Goal: Contribute content: Contribute content

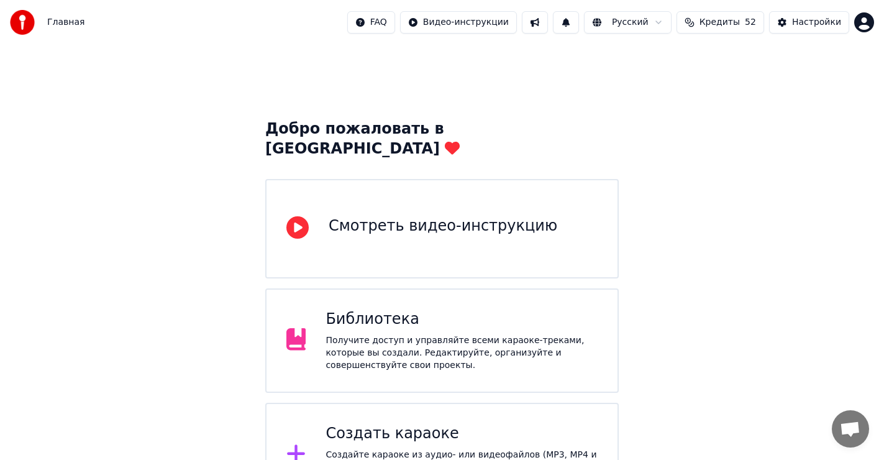
click at [396, 424] on div "Создать караоке" at bounding box center [462, 434] width 272 height 20
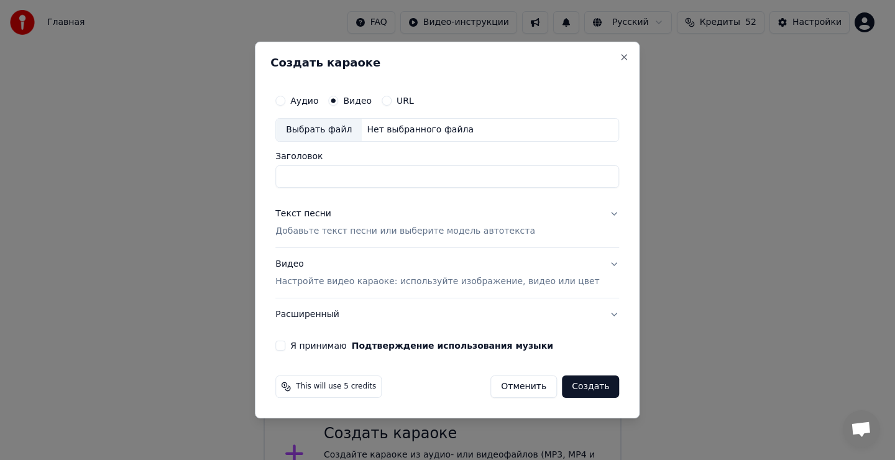
click at [334, 130] on div "Выбрать файл" at bounding box center [319, 130] width 86 height 22
type input "**********"
click at [331, 215] on div "Текст песни" at bounding box center [303, 214] width 56 height 12
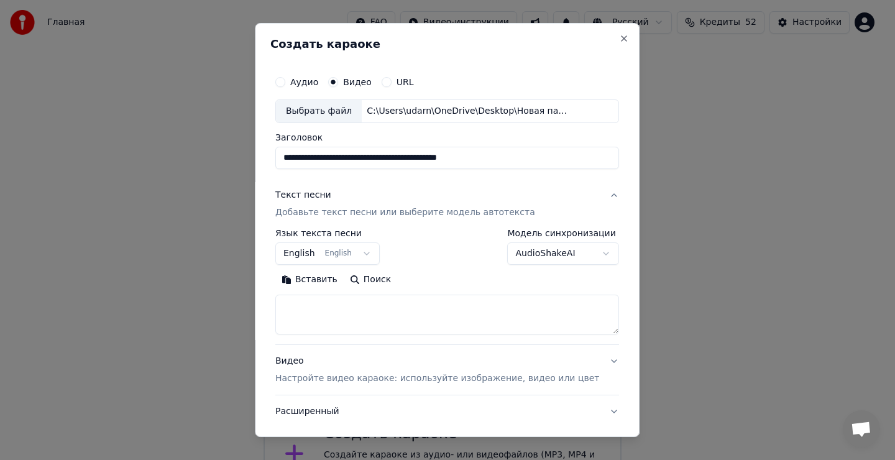
drag, startPoint x: 324, startPoint y: 327, endPoint x: 327, endPoint y: 322, distance: 6.4
click at [326, 325] on textarea at bounding box center [447, 315] width 344 height 40
drag, startPoint x: 327, startPoint y: 317, endPoint x: 326, endPoint y: 301, distance: 16.2
click at [327, 311] on textarea at bounding box center [447, 315] width 344 height 40
click at [324, 281] on button "Вставить" at bounding box center [309, 280] width 68 height 20
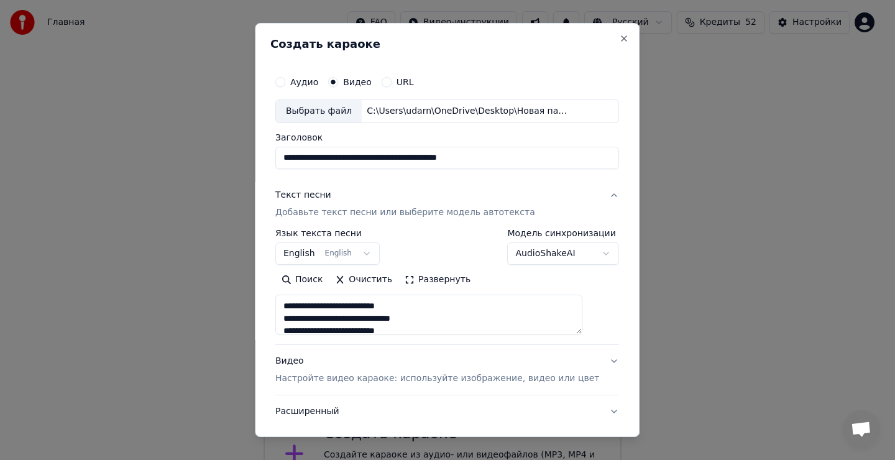
type textarea "**********"
click at [340, 251] on button "English English" at bounding box center [327, 253] width 104 height 22
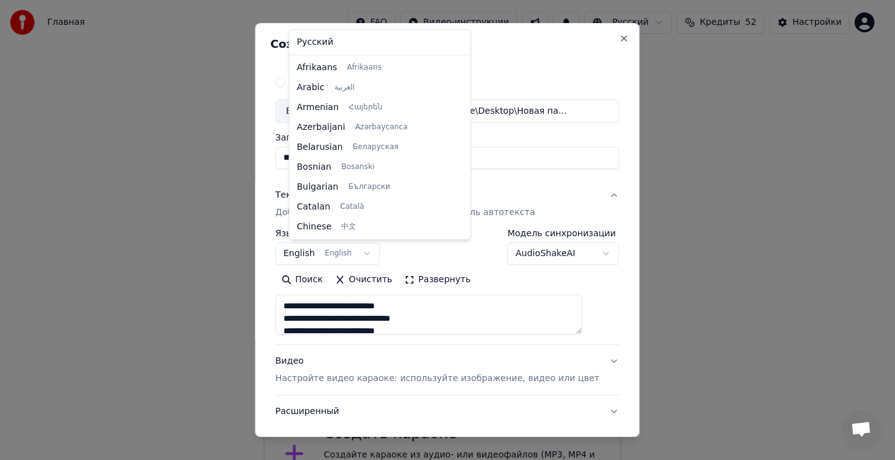
scroll to position [99, 0]
select select "**"
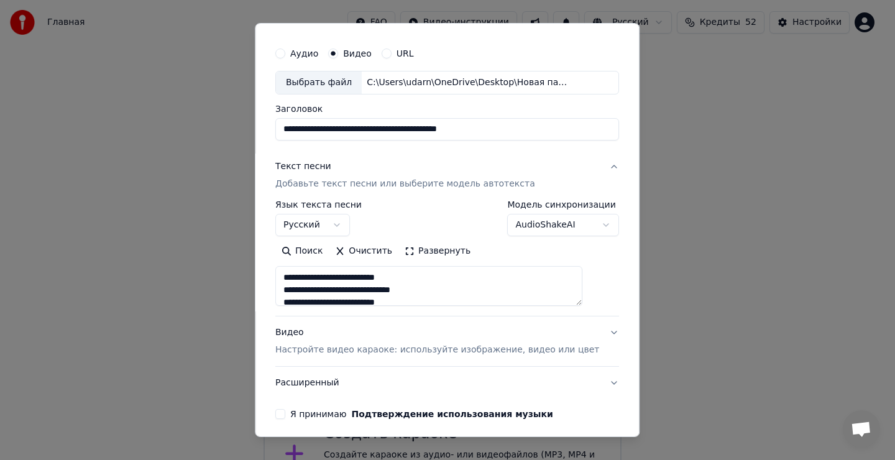
scroll to position [62, 0]
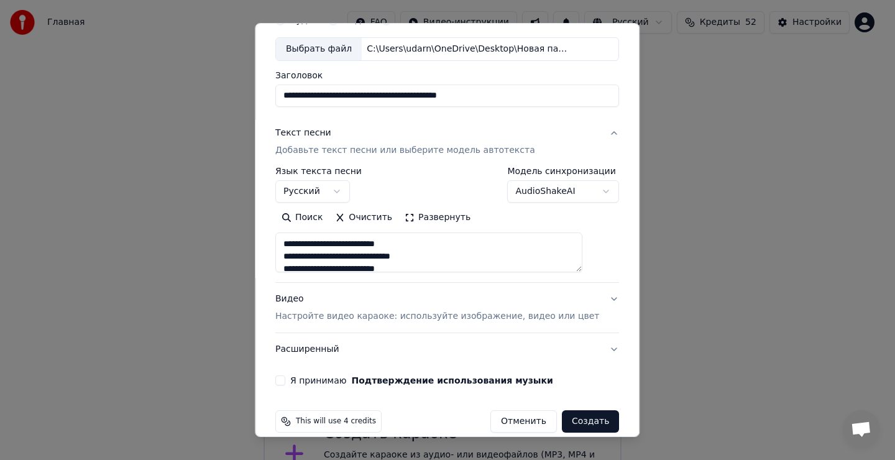
click at [285, 382] on button "Я принимаю Подтверждение использования музыки" at bounding box center [280, 380] width 10 height 10
click at [565, 421] on button "Создать" at bounding box center [590, 421] width 57 height 22
type textarea "**********"
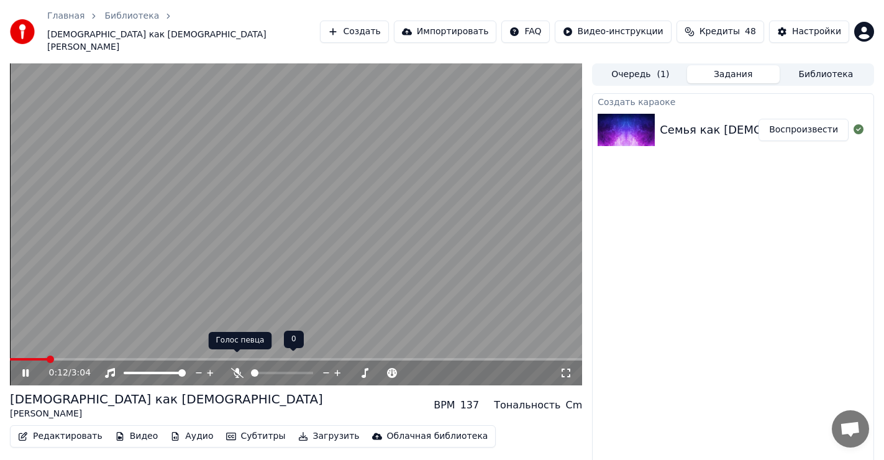
click at [236, 368] on icon at bounding box center [237, 373] width 12 height 10
click at [238, 368] on icon at bounding box center [237, 373] width 7 height 10
click at [238, 368] on icon at bounding box center [237, 373] width 12 height 10
click at [238, 368] on icon at bounding box center [237, 373] width 7 height 10
click at [238, 368] on icon at bounding box center [237, 373] width 12 height 10
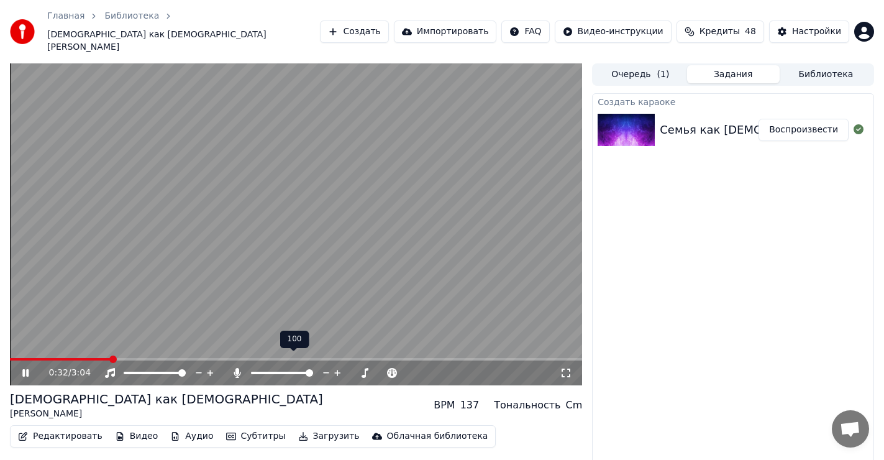
click at [238, 368] on icon at bounding box center [237, 373] width 7 height 10
click at [237, 368] on icon at bounding box center [237, 373] width 12 height 10
click at [237, 368] on icon at bounding box center [237, 373] width 7 height 10
click at [237, 368] on icon at bounding box center [237, 373] width 12 height 10
click at [237, 368] on icon at bounding box center [237, 373] width 7 height 10
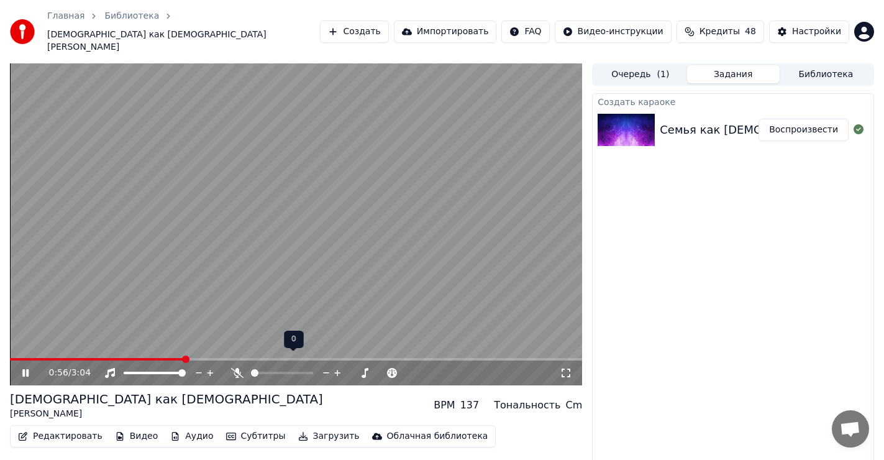
click at [237, 368] on icon at bounding box center [237, 373] width 12 height 10
click at [235, 368] on icon at bounding box center [237, 373] width 7 height 10
click at [235, 368] on icon at bounding box center [237, 373] width 12 height 10
click at [235, 368] on icon at bounding box center [237, 373] width 7 height 10
click at [235, 368] on icon at bounding box center [237, 373] width 12 height 10
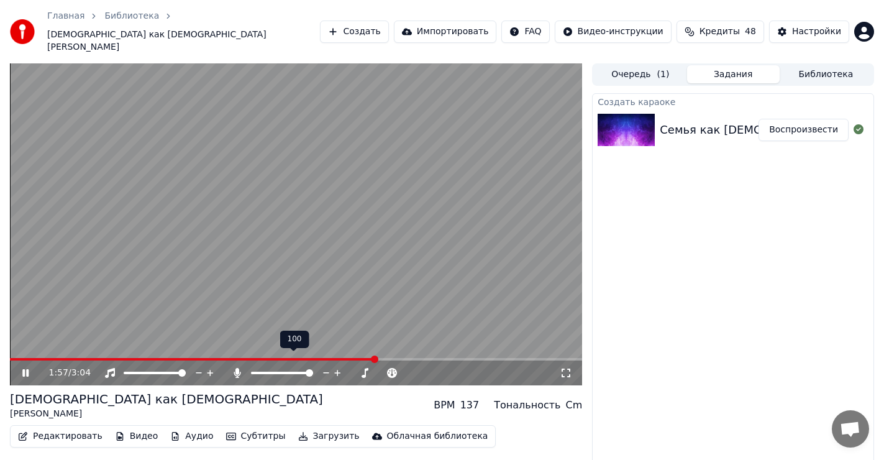
click at [235, 368] on icon at bounding box center [237, 373] width 7 height 10
click at [235, 368] on icon at bounding box center [237, 373] width 12 height 10
click at [235, 368] on icon at bounding box center [237, 373] width 7 height 10
click at [235, 368] on icon at bounding box center [237, 373] width 12 height 10
click at [239, 368] on icon at bounding box center [237, 373] width 7 height 10
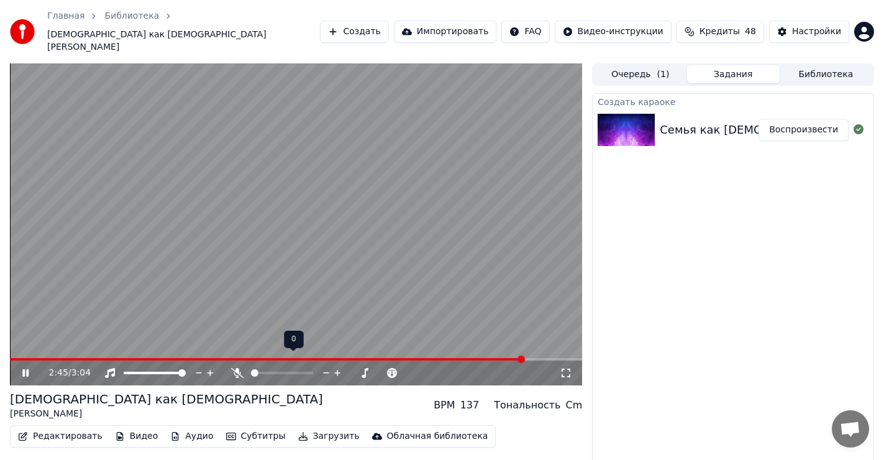
click at [239, 368] on icon at bounding box center [237, 373] width 12 height 10
click at [237, 368] on icon at bounding box center [237, 373] width 7 height 10
click at [22, 368] on icon at bounding box center [25, 372] width 7 height 9
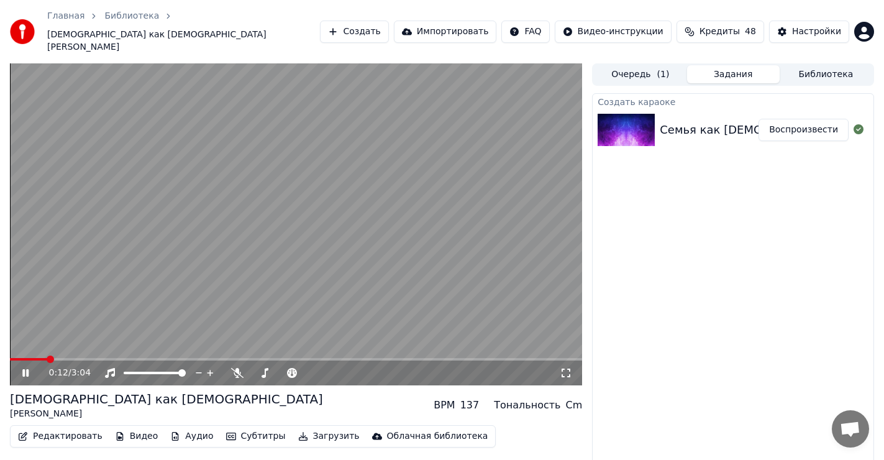
click at [48, 358] on span at bounding box center [296, 359] width 572 height 2
click at [235, 368] on icon at bounding box center [237, 373] width 12 height 10
click at [24, 369] on icon at bounding box center [25, 372] width 6 height 7
click at [10, 355] on span at bounding box center [13, 358] width 7 height 7
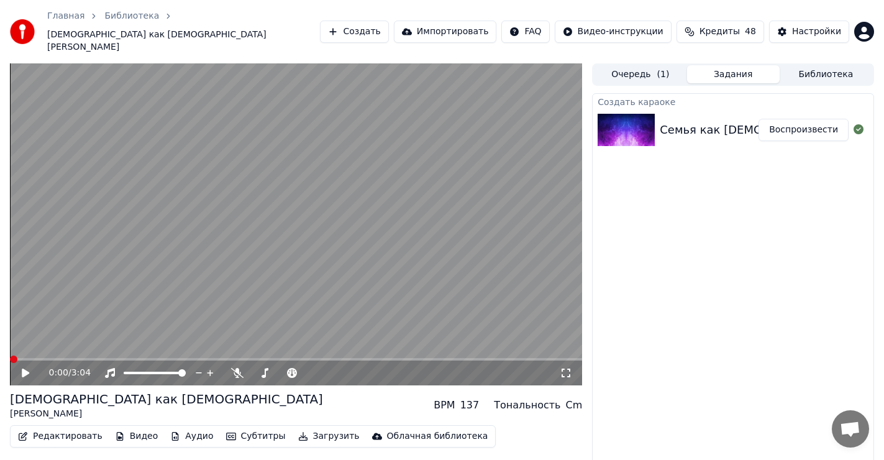
click at [312, 427] on button "Загрузить" at bounding box center [328, 435] width 71 height 17
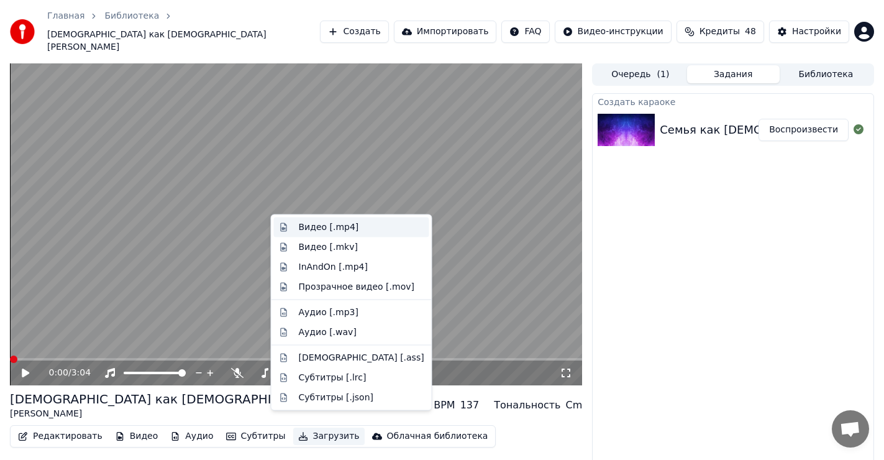
click at [327, 227] on div "Видео [.mp4]" at bounding box center [329, 227] width 60 height 12
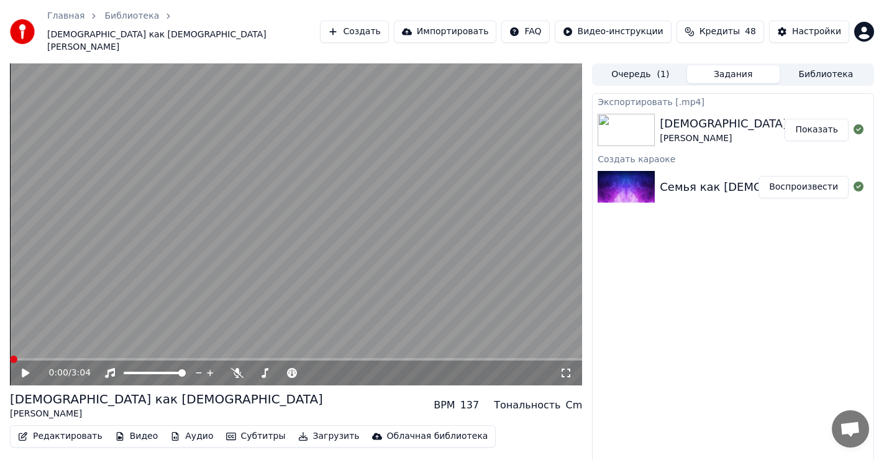
click at [821, 120] on button "Показать" at bounding box center [817, 130] width 64 height 22
click at [22, 368] on icon at bounding box center [25, 372] width 7 height 9
click at [53, 358] on span at bounding box center [296, 359] width 572 height 2
click at [106, 358] on span at bounding box center [296, 359] width 572 height 2
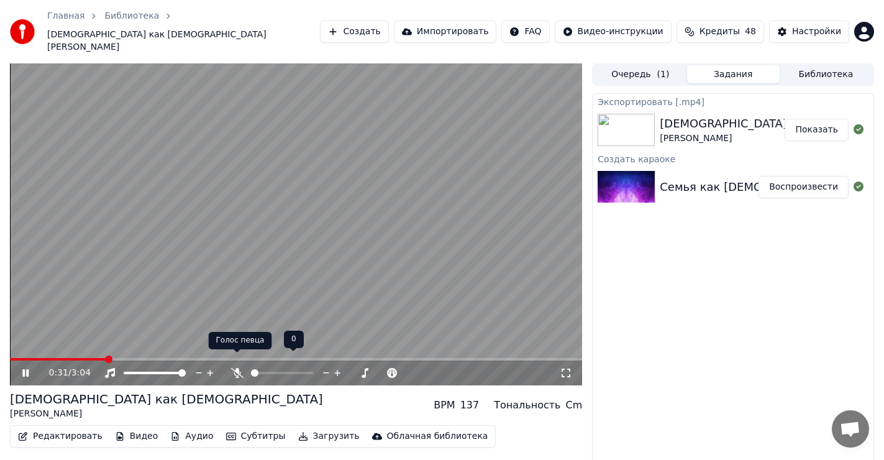
click at [234, 368] on icon at bounding box center [237, 373] width 12 height 10
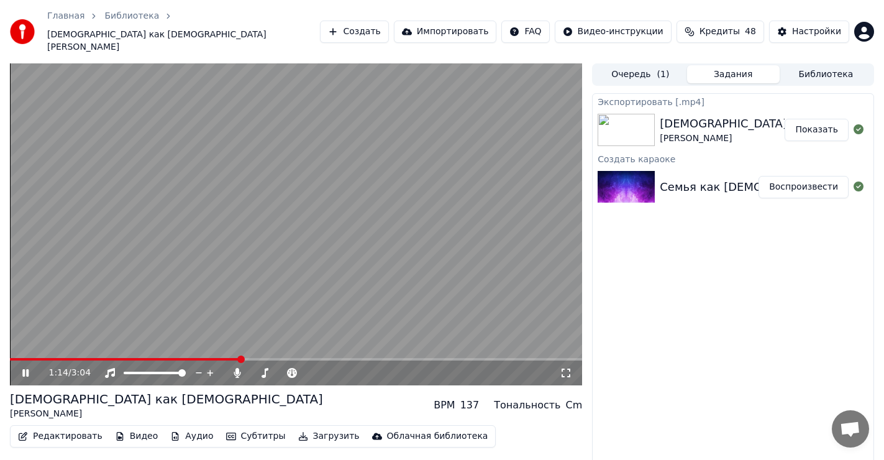
click at [25, 368] on icon at bounding box center [34, 373] width 29 height 10
click at [47, 428] on button "Редактировать" at bounding box center [60, 435] width 94 height 17
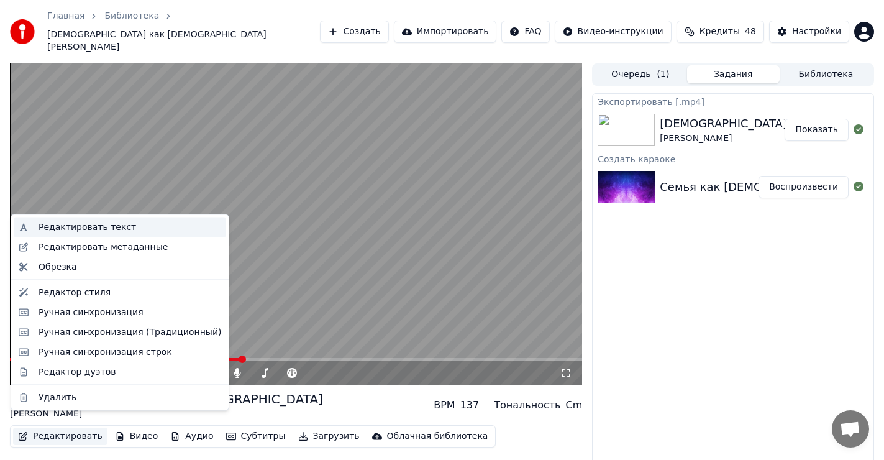
click at [77, 232] on div "Редактировать текст" at bounding box center [88, 227] width 98 height 12
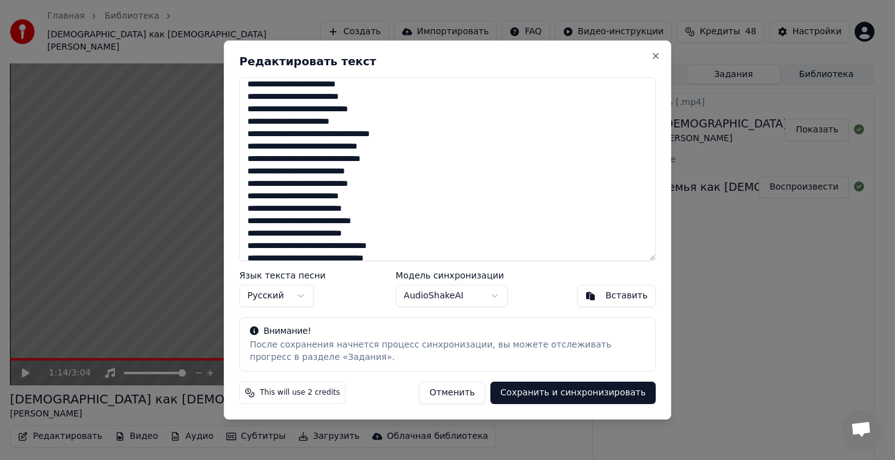
scroll to position [126, 0]
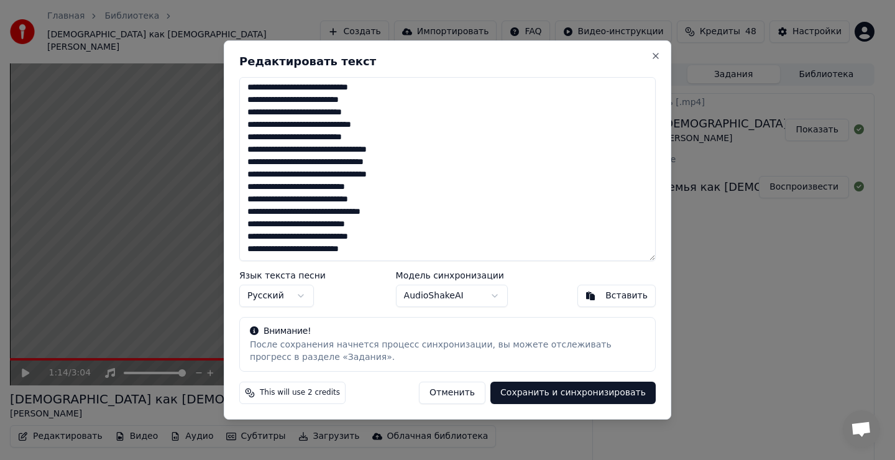
drag, startPoint x: 247, startPoint y: 84, endPoint x: 419, endPoint y: 262, distance: 248.3
click at [419, 262] on div "**********" at bounding box center [447, 229] width 447 height 379
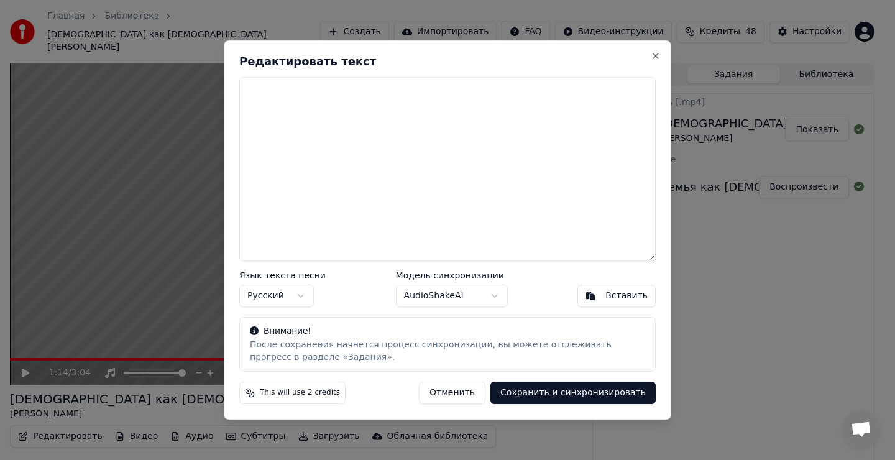
scroll to position [0, 0]
click at [303, 155] on textarea at bounding box center [447, 169] width 416 height 184
click at [614, 296] on div "Вставить" at bounding box center [626, 296] width 42 height 12
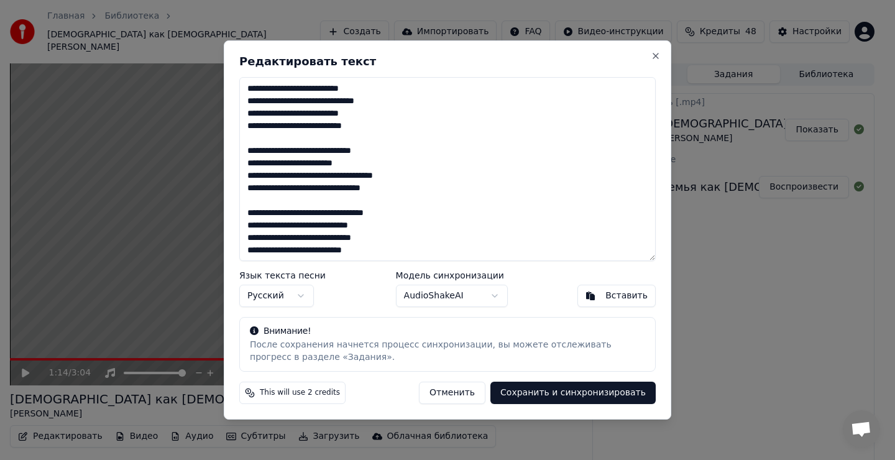
click at [599, 395] on button "Сохранить и синхронизировать" at bounding box center [572, 392] width 165 height 22
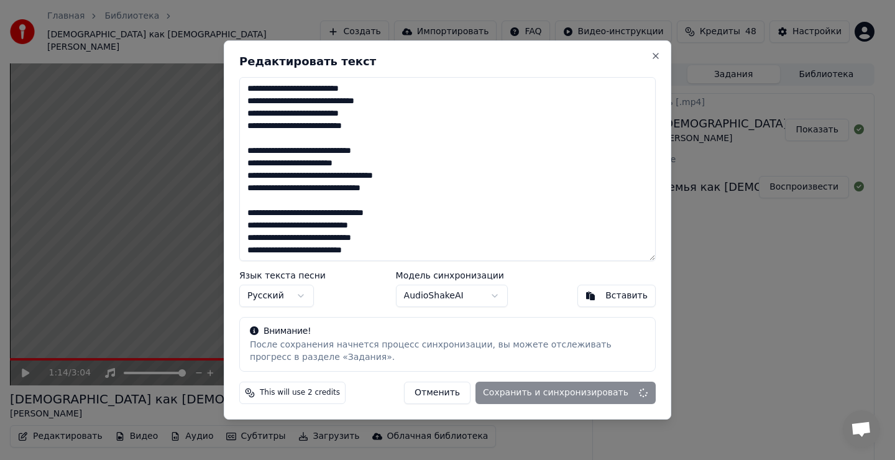
type textarea "**********"
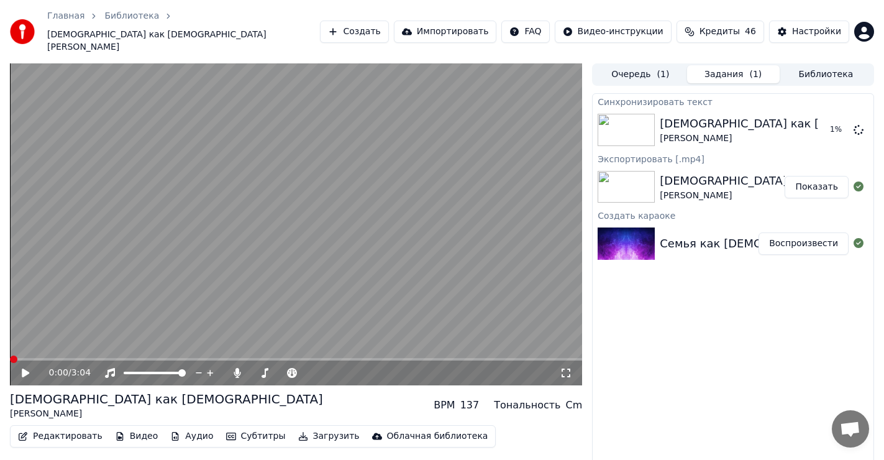
click at [10, 355] on span at bounding box center [13, 358] width 7 height 7
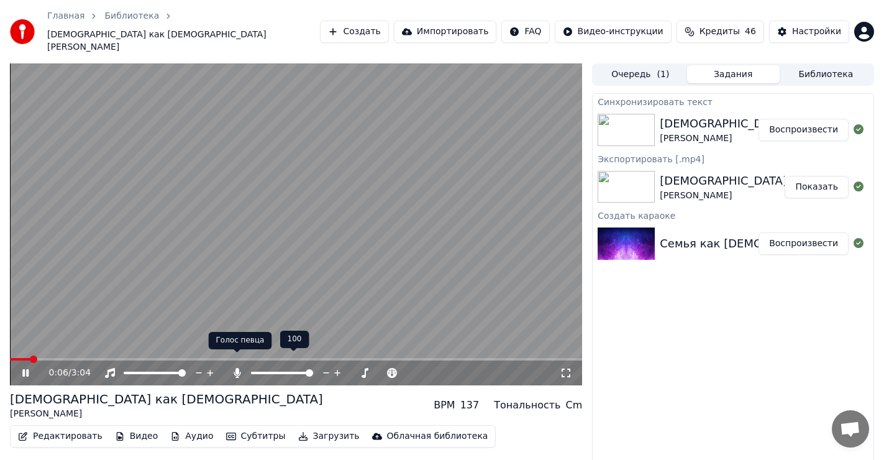
click at [236, 368] on icon at bounding box center [237, 373] width 7 height 10
click at [236, 368] on icon at bounding box center [237, 373] width 12 height 10
click at [236, 368] on icon at bounding box center [237, 373] width 7 height 10
click at [236, 368] on icon at bounding box center [237, 373] width 12 height 10
click at [236, 368] on icon at bounding box center [237, 373] width 7 height 10
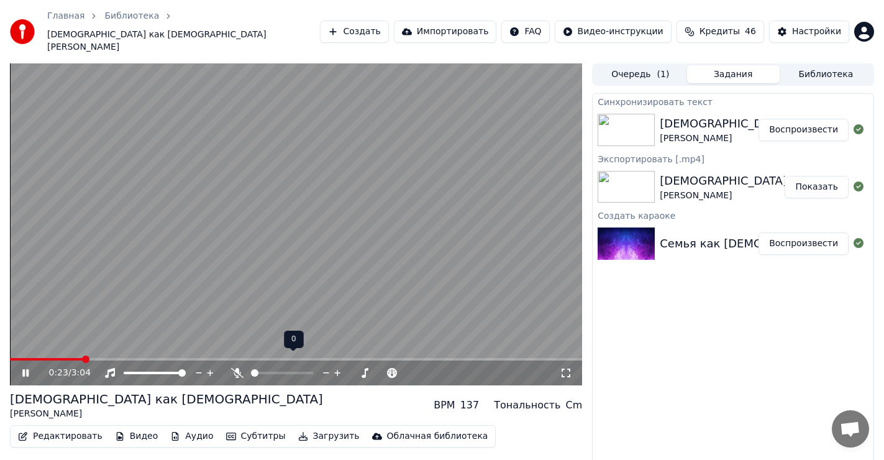
click at [236, 368] on icon at bounding box center [237, 373] width 12 height 10
click at [239, 368] on icon at bounding box center [237, 373] width 12 height 10
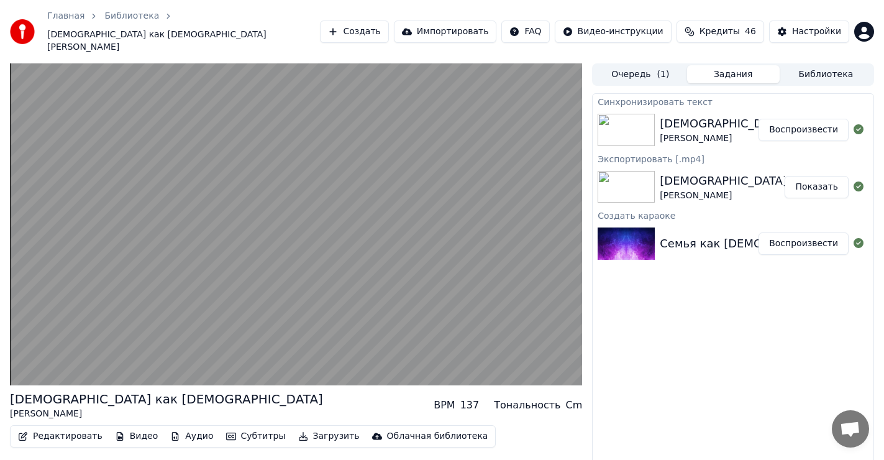
click at [268, 400] on div "Семья как [DEMOGRAPHIC_DATA] [PERSON_NAME] BPM 137 Тональность Cm" at bounding box center [296, 405] width 572 height 30
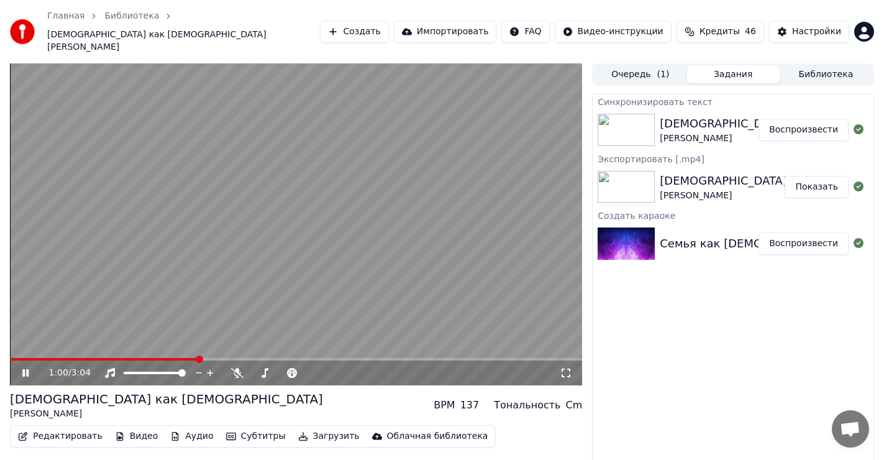
click at [24, 369] on icon at bounding box center [25, 372] width 6 height 7
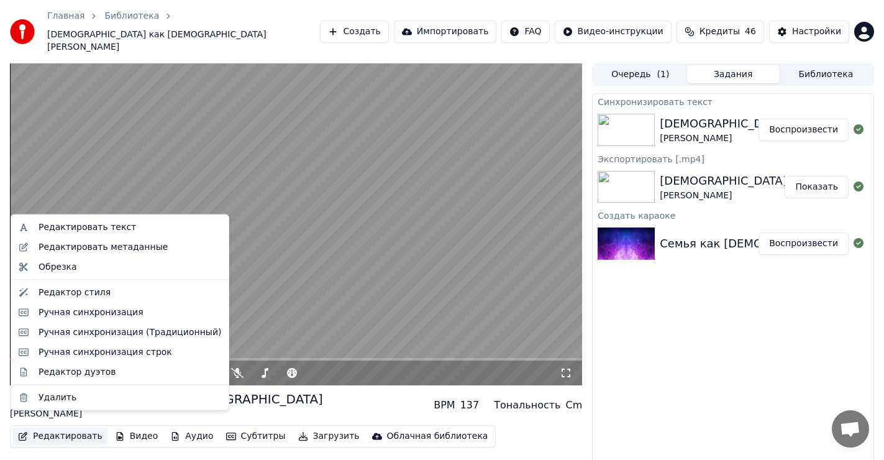
click at [53, 427] on button "Редактировать" at bounding box center [60, 435] width 94 height 17
click at [100, 226] on div "Редактировать текст" at bounding box center [88, 227] width 98 height 12
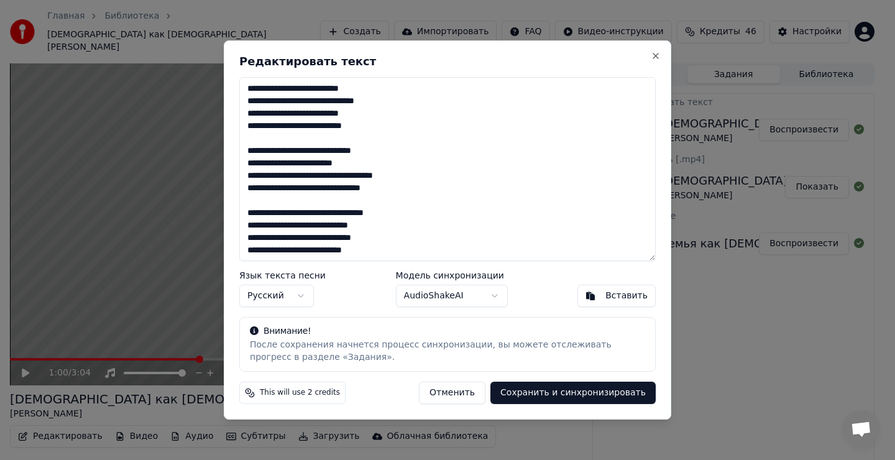
click at [347, 163] on textarea "**********" at bounding box center [447, 169] width 416 height 184
click at [584, 393] on button "Сохранить и синхронизировать" at bounding box center [572, 392] width 165 height 22
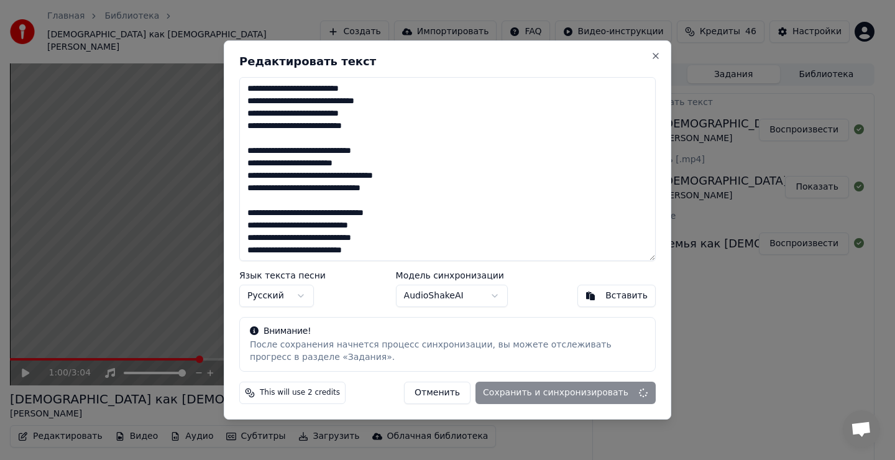
type textarea "**********"
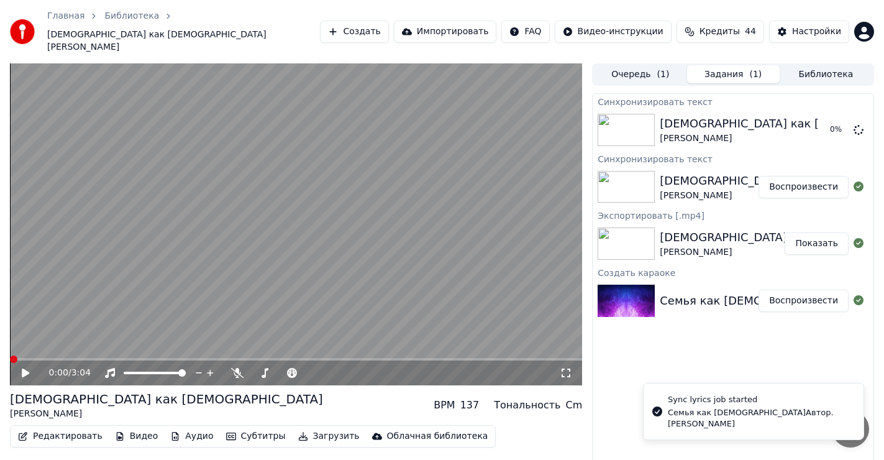
click at [10, 355] on span at bounding box center [13, 358] width 7 height 7
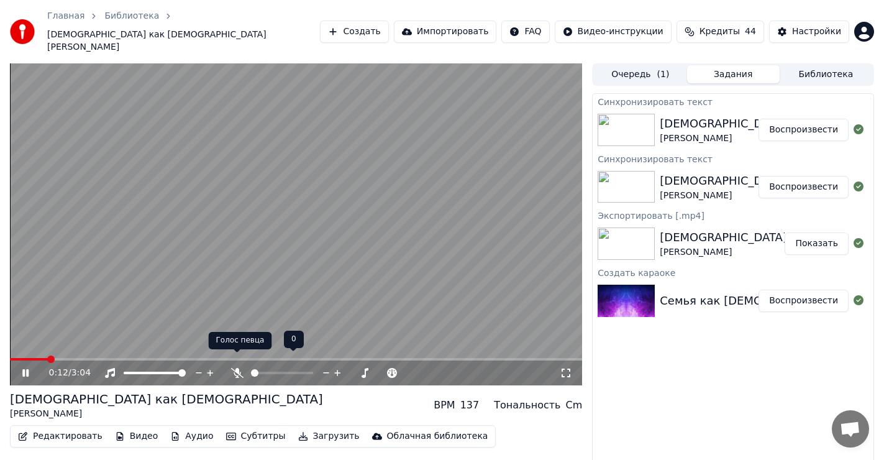
click at [236, 368] on icon at bounding box center [237, 373] width 12 height 10
click at [236, 368] on icon at bounding box center [237, 373] width 7 height 10
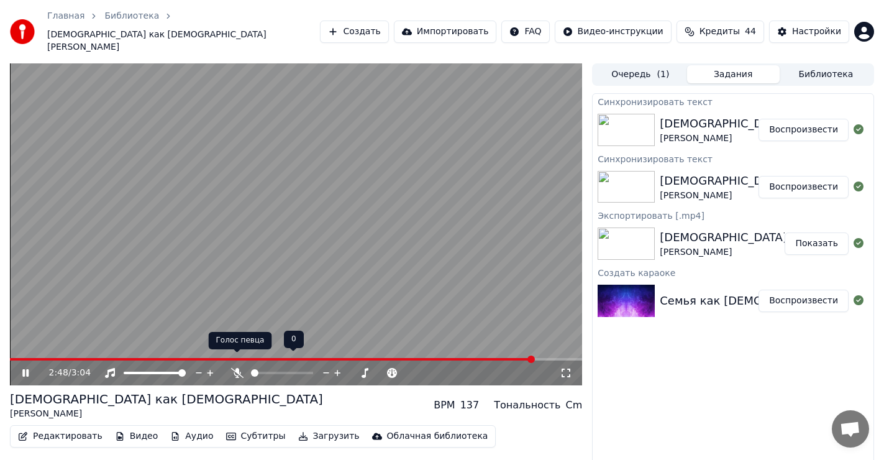
click at [238, 368] on icon at bounding box center [237, 373] width 12 height 10
click at [238, 368] on icon at bounding box center [237, 373] width 7 height 10
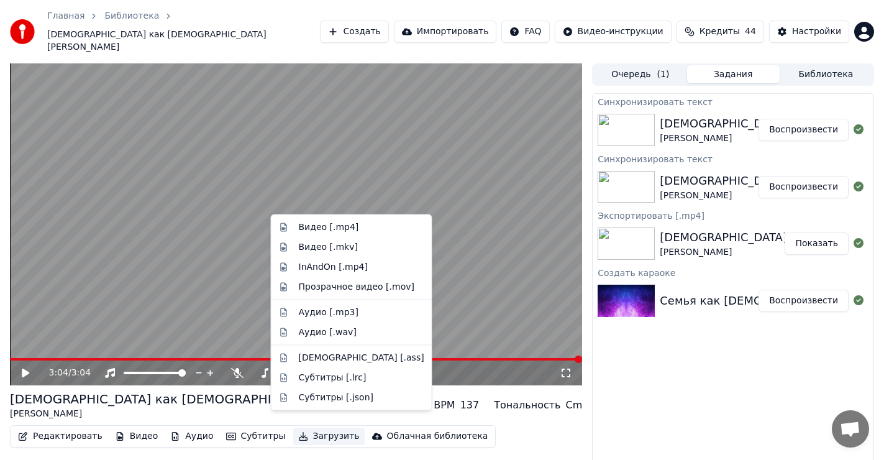
click at [307, 427] on button "Загрузить" at bounding box center [328, 435] width 71 height 17
click at [315, 230] on div "Видео [.mp4]" at bounding box center [329, 227] width 60 height 12
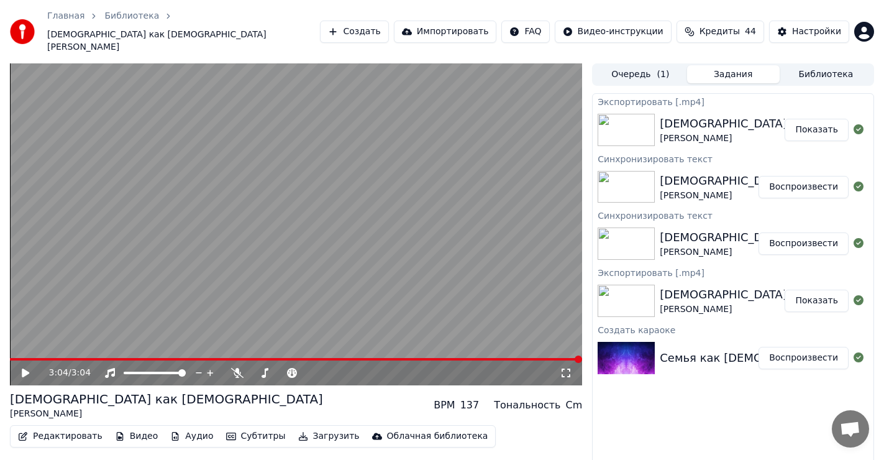
click at [811, 121] on button "Показать" at bounding box center [817, 130] width 64 height 22
click at [383, 27] on button "Создать" at bounding box center [354, 32] width 68 height 22
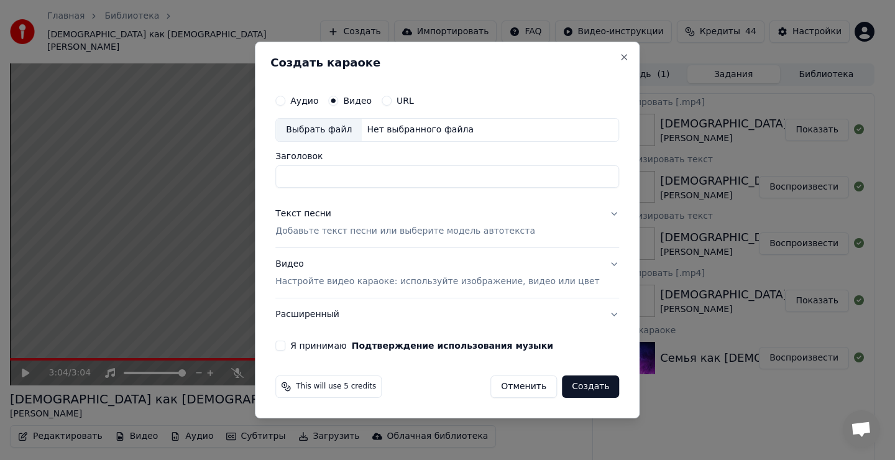
click at [336, 127] on div "Выбрать файл" at bounding box center [319, 130] width 86 height 22
type input "**********"
click at [323, 215] on div "Текст песни" at bounding box center [303, 214] width 56 height 12
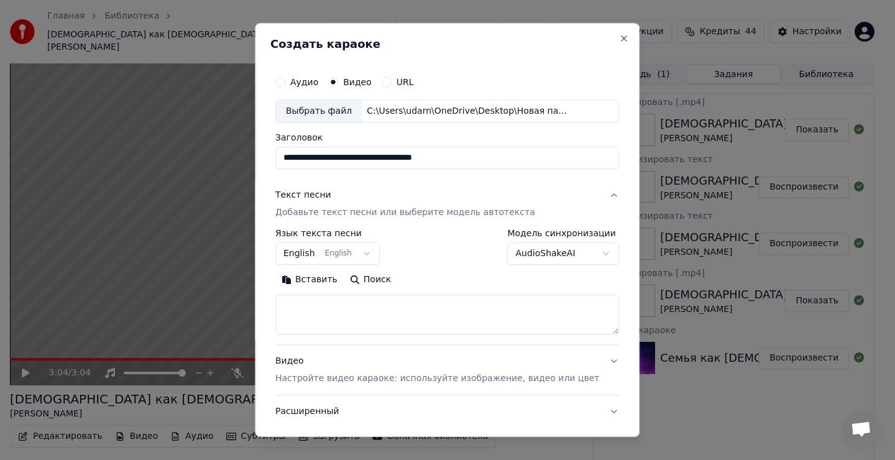
click at [327, 322] on textarea at bounding box center [447, 315] width 344 height 40
drag, startPoint x: 332, startPoint y: 321, endPoint x: 327, endPoint y: 287, distance: 33.9
click at [332, 318] on textarea at bounding box center [447, 315] width 344 height 40
click at [326, 278] on button "Вставить" at bounding box center [309, 280] width 68 height 20
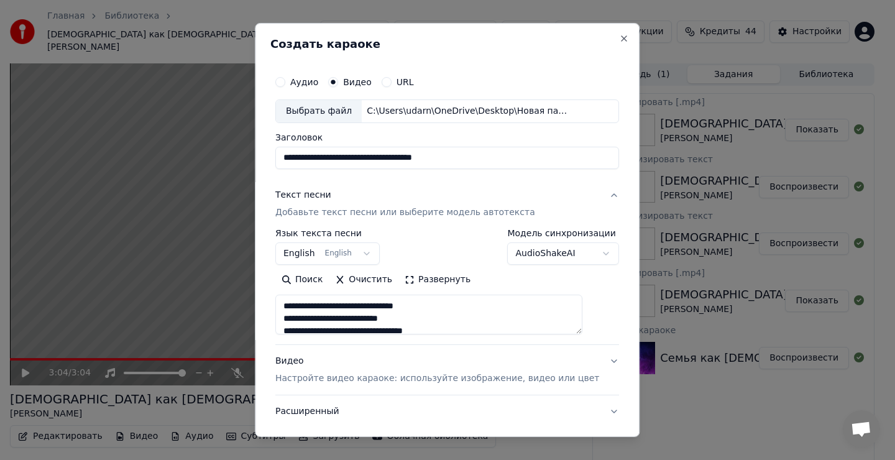
click at [334, 256] on body "Главная Библиотека Семья как [DEMOGRAPHIC_DATA] • [PERSON_NAME] Импортировать F…" at bounding box center [442, 230] width 884 height 460
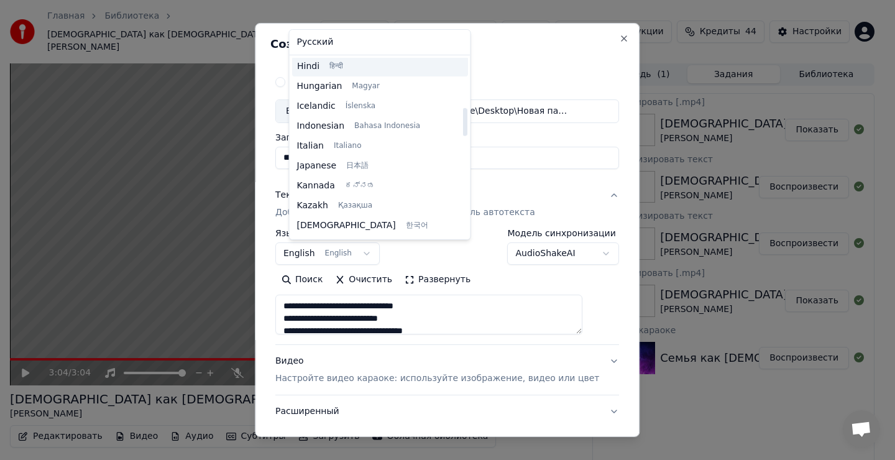
scroll to position [472, 0]
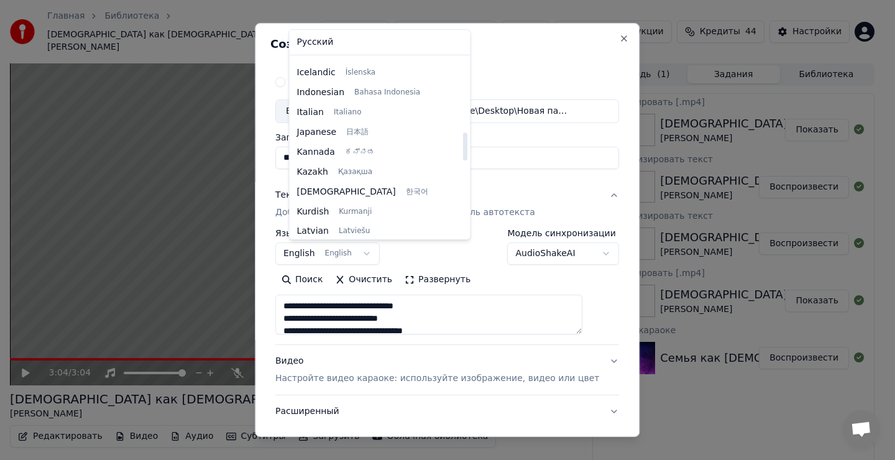
type textarea "**********"
select select "**"
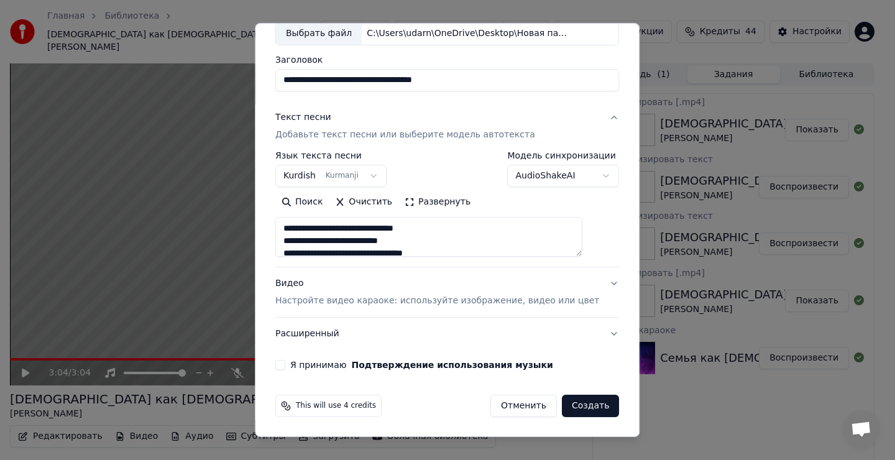
scroll to position [78, 0]
click at [285, 365] on button "Я принимаю Подтверждение использования музыки" at bounding box center [280, 364] width 10 height 10
click at [563, 408] on button "Создать" at bounding box center [590, 405] width 57 height 22
type textarea "**********"
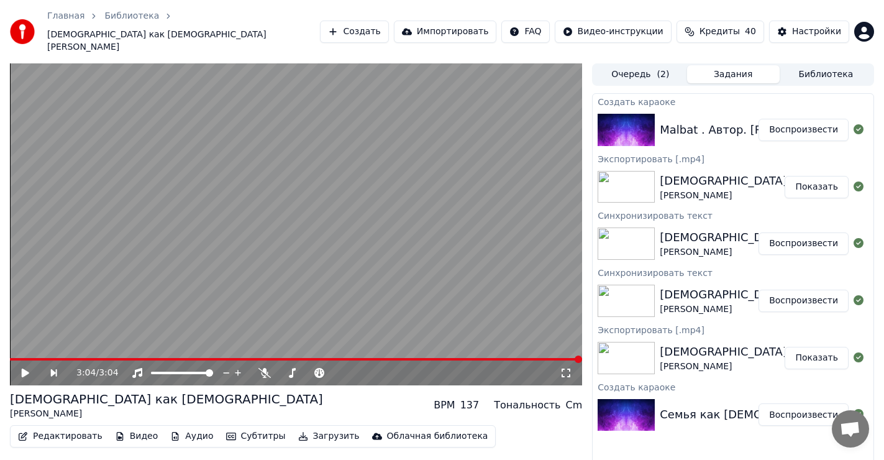
click at [806, 119] on button "Воспроизвести" at bounding box center [804, 130] width 90 height 22
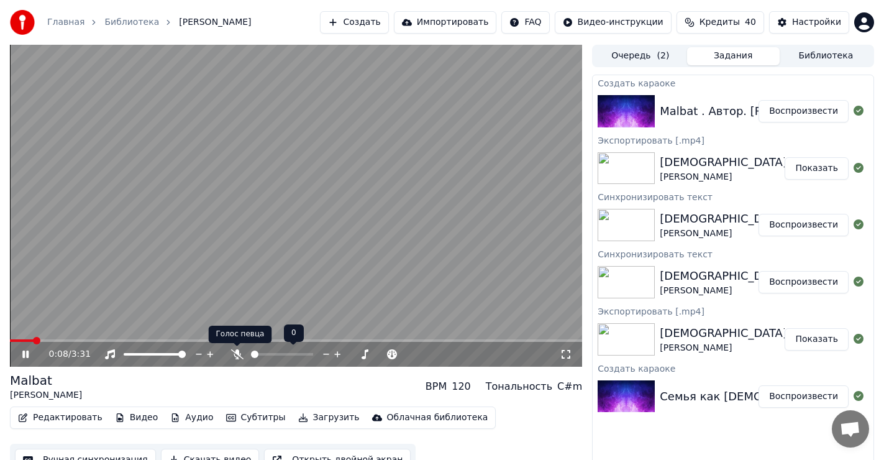
click at [236, 353] on icon at bounding box center [237, 354] width 12 height 10
click at [237, 354] on icon at bounding box center [237, 354] width 7 height 10
click at [10, 344] on span at bounding box center [13, 340] width 7 height 7
click at [24, 355] on icon at bounding box center [25, 353] width 6 height 7
click at [10, 340] on span at bounding box center [13, 340] width 7 height 7
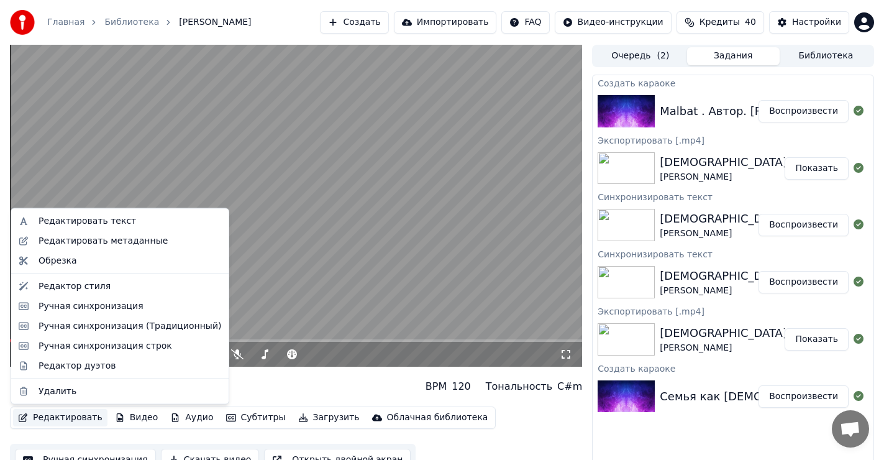
click at [60, 417] on button "Редактировать" at bounding box center [60, 417] width 94 height 17
click at [94, 217] on div "Редактировать текст" at bounding box center [88, 221] width 98 height 12
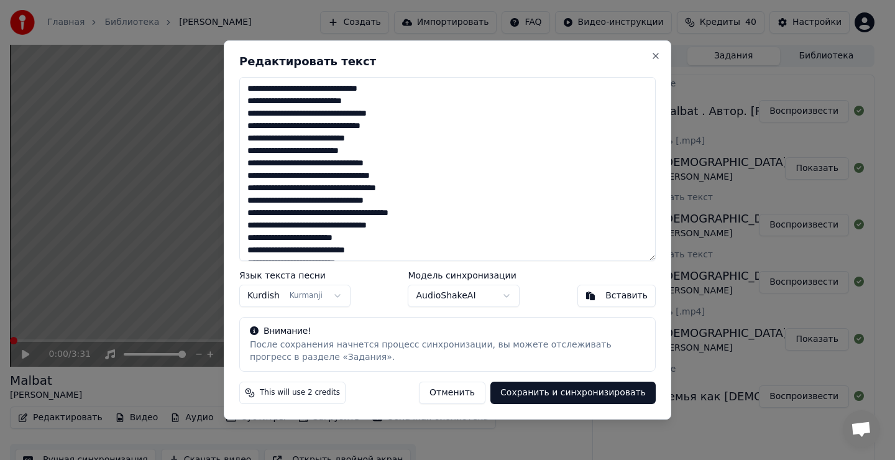
click at [388, 129] on textarea "**********" at bounding box center [447, 169] width 416 height 184
click at [409, 188] on textarea "**********" at bounding box center [447, 169] width 416 height 184
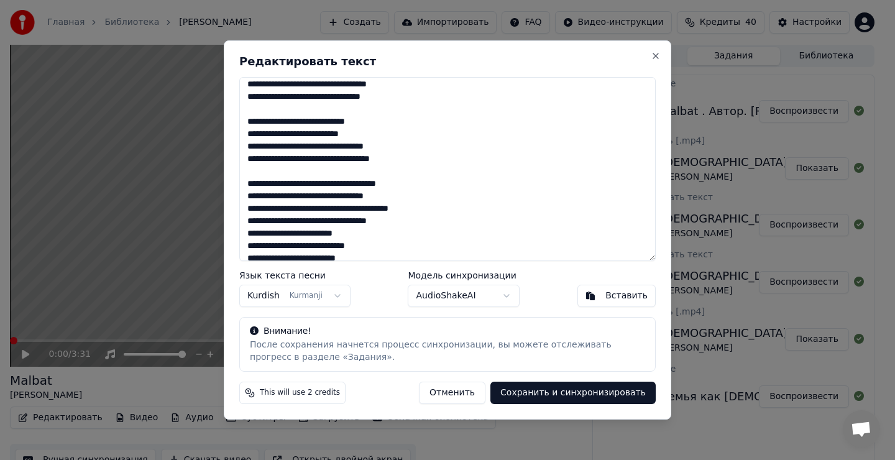
scroll to position [62, 0]
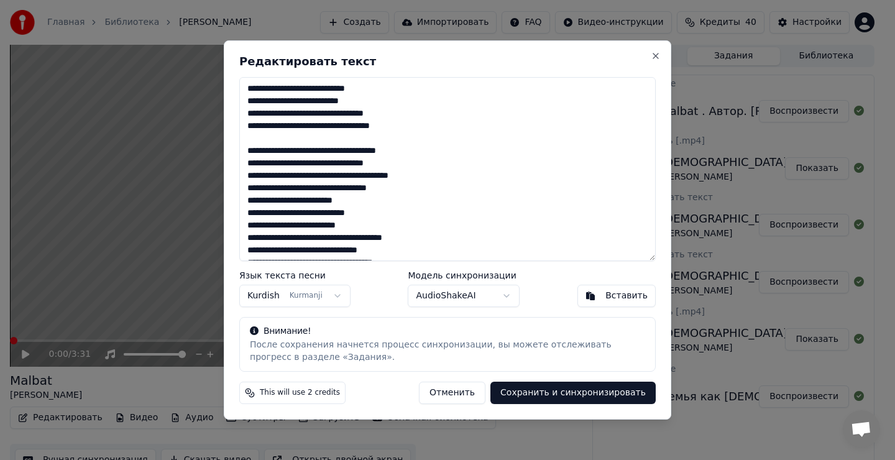
click at [407, 190] on textarea "**********" at bounding box center [447, 169] width 416 height 184
click at [247, 144] on textarea "**********" at bounding box center [447, 169] width 416 height 184
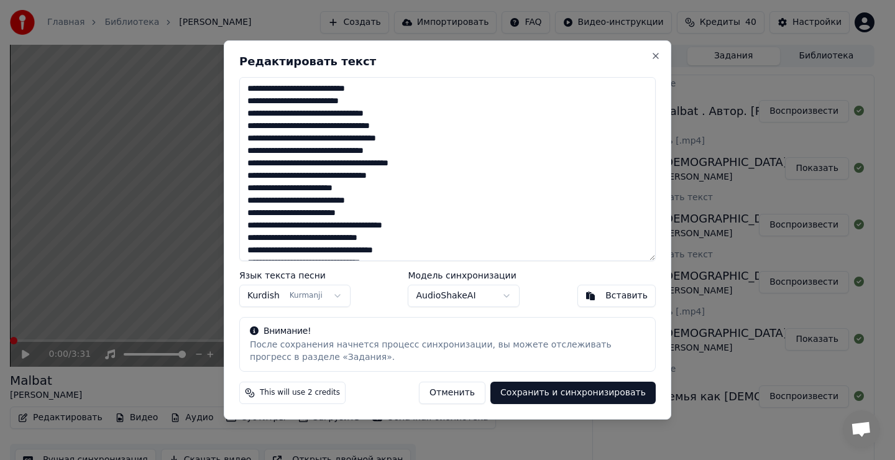
type textarea "**********"
click at [273, 295] on body "Главная Библиотека Malbat • [PERSON_NAME] Импортировать FAQ Видео-инструкции Кр…" at bounding box center [442, 230] width 884 height 460
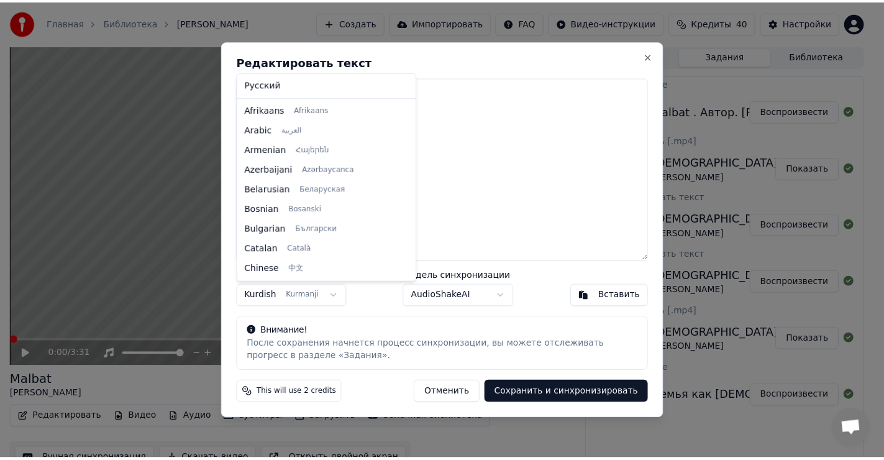
scroll to position [457, 0]
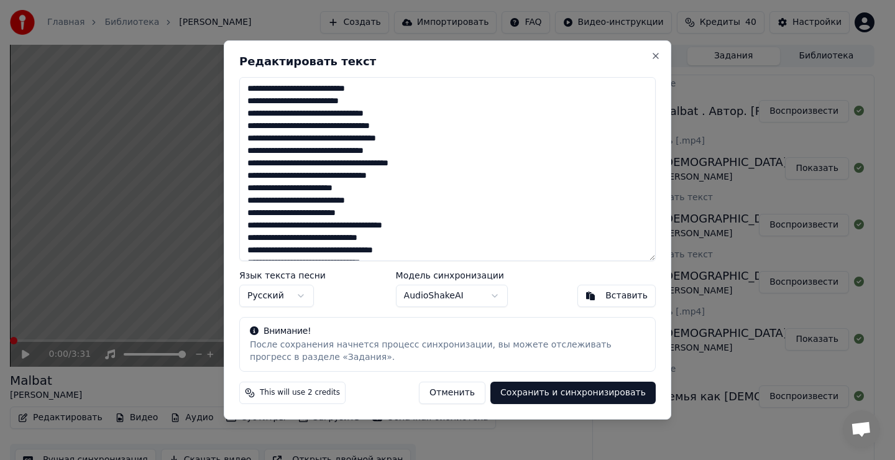
click at [599, 391] on button "Сохранить и синхронизировать" at bounding box center [572, 392] width 165 height 22
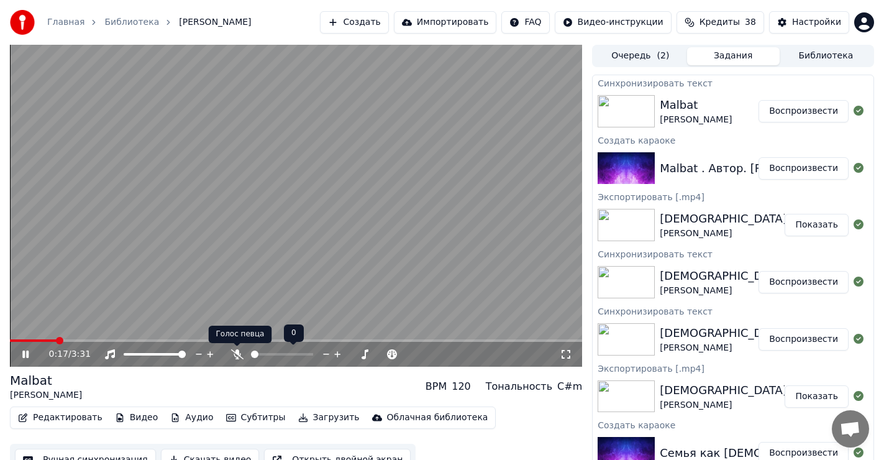
click at [241, 350] on icon at bounding box center [237, 354] width 12 height 10
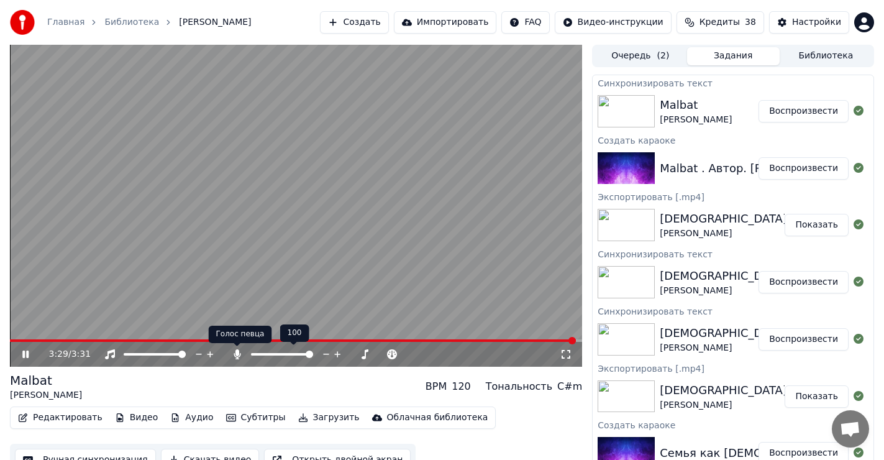
click at [237, 354] on icon at bounding box center [237, 354] width 7 height 10
click at [22, 354] on icon at bounding box center [25, 354] width 7 height 9
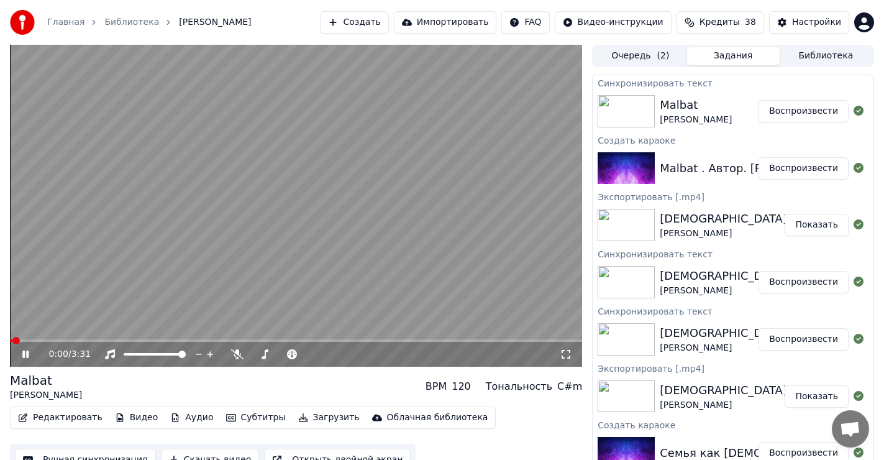
click at [63, 342] on div "0:00 / 3:31" at bounding box center [296, 354] width 572 height 25
click at [71, 339] on span at bounding box center [296, 340] width 572 height 2
click at [10, 339] on span at bounding box center [13, 340] width 7 height 7
click at [27, 355] on icon at bounding box center [25, 353] width 6 height 7
click at [10, 340] on span at bounding box center [13, 340] width 7 height 7
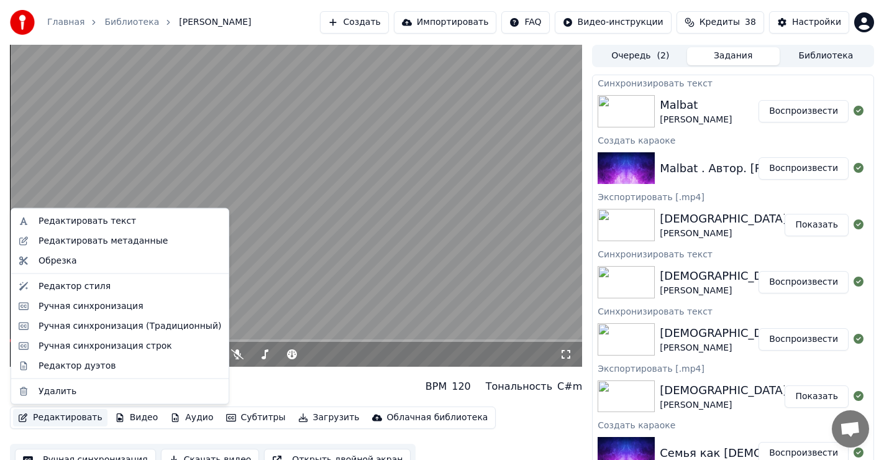
click at [57, 416] on button "Редактировать" at bounding box center [60, 417] width 94 height 17
click at [93, 304] on div "Ручная синхронизация" at bounding box center [91, 305] width 105 height 12
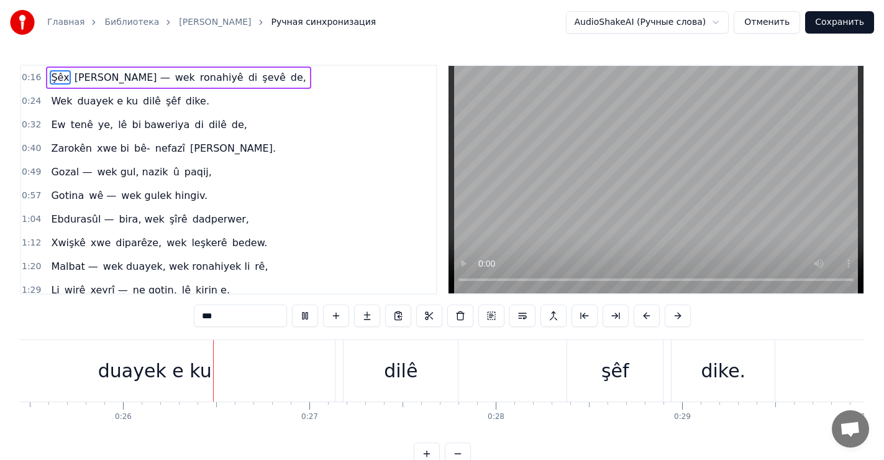
scroll to position [0, 4745]
click at [188, 370] on div "duayek e ku" at bounding box center [153, 371] width 114 height 28
type input "**********"
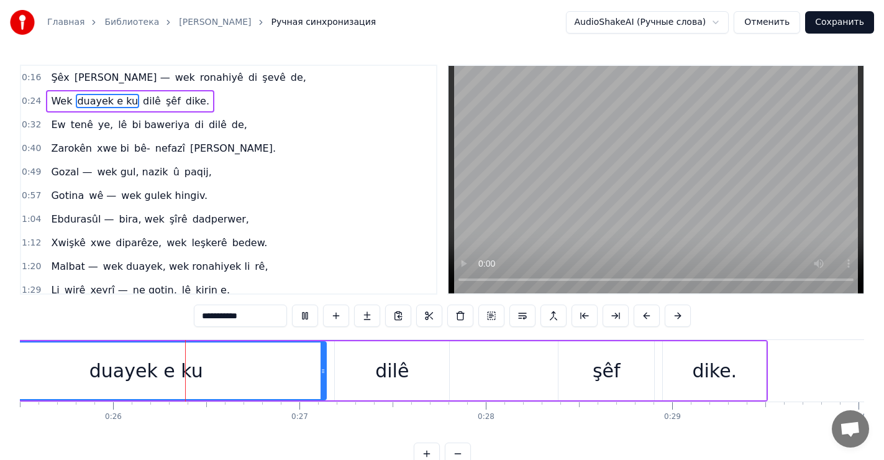
scroll to position [0, 4756]
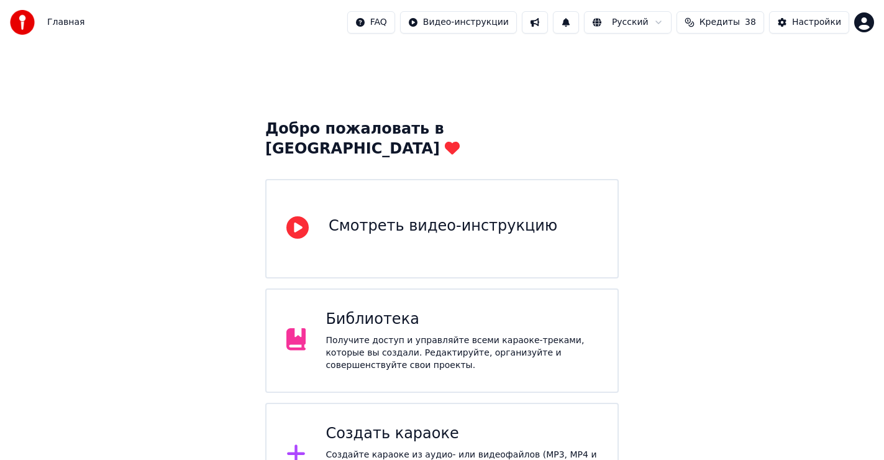
click at [427, 314] on div "Библиотека Получите доступ и управляйте всеми караоке-треками, которые вы созда…" at bounding box center [462, 340] width 272 height 62
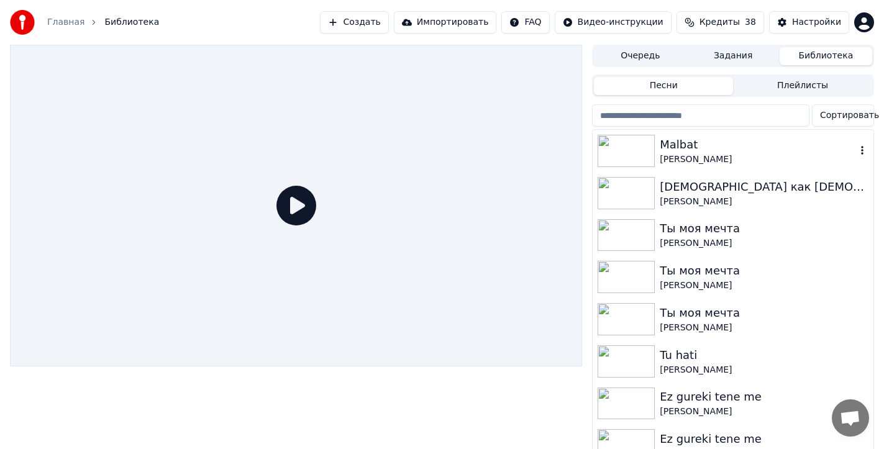
click at [689, 152] on div "Malbat" at bounding box center [758, 144] width 196 height 17
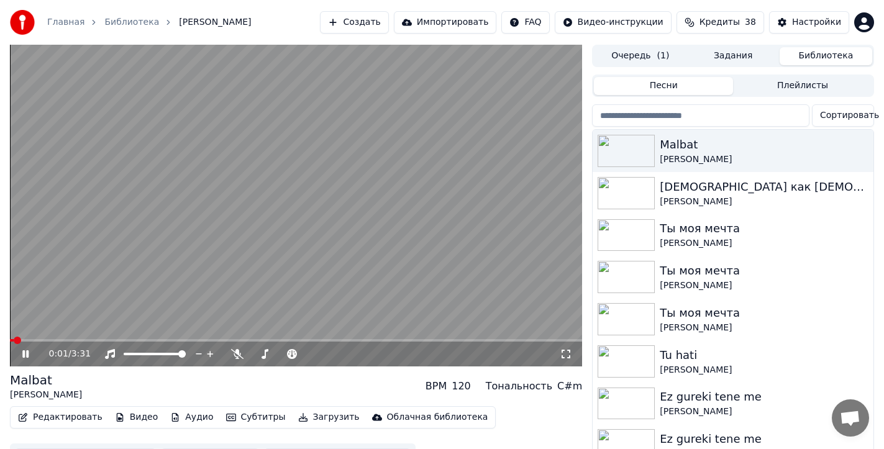
click at [24, 354] on icon at bounding box center [25, 353] width 6 height 7
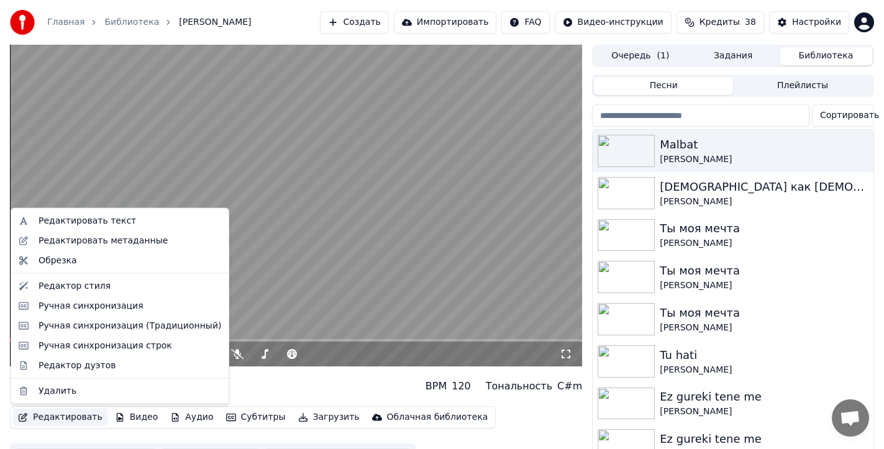
click at [64, 419] on button "Редактировать" at bounding box center [60, 417] width 94 height 17
click at [99, 220] on div "Редактировать текст" at bounding box center [88, 221] width 98 height 12
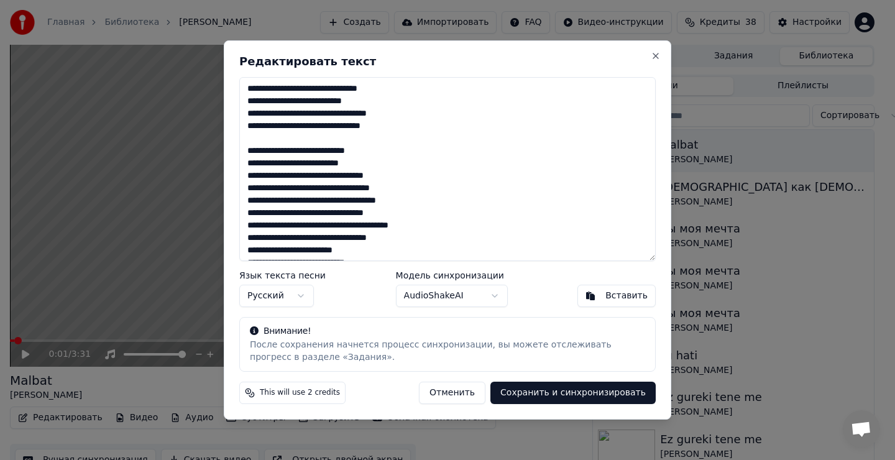
click at [246, 147] on textarea "**********" at bounding box center [447, 169] width 416 height 184
click at [398, 129] on textarea "**********" at bounding box center [447, 169] width 416 height 184
click at [412, 190] on textarea "**********" at bounding box center [447, 169] width 416 height 184
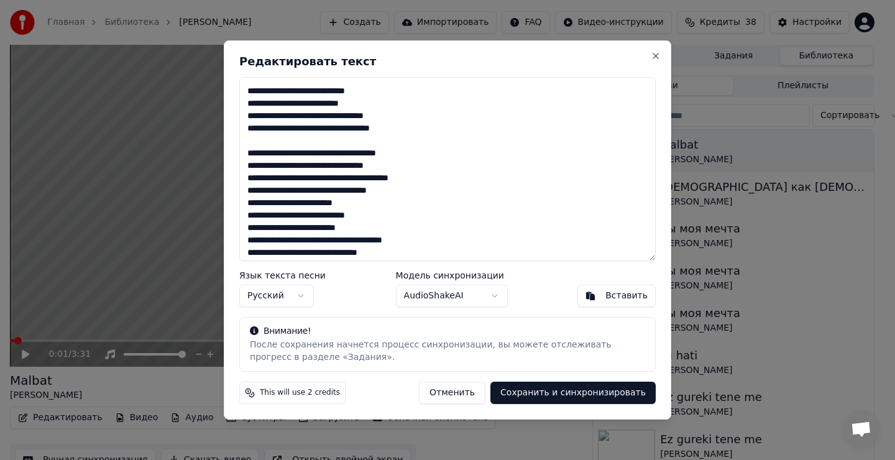
scroll to position [62, 0]
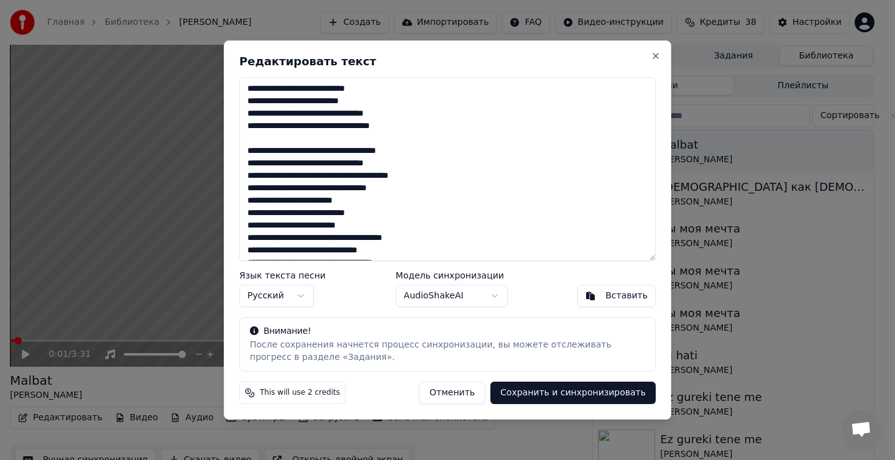
click at [408, 191] on textarea "**********" at bounding box center [447, 169] width 416 height 184
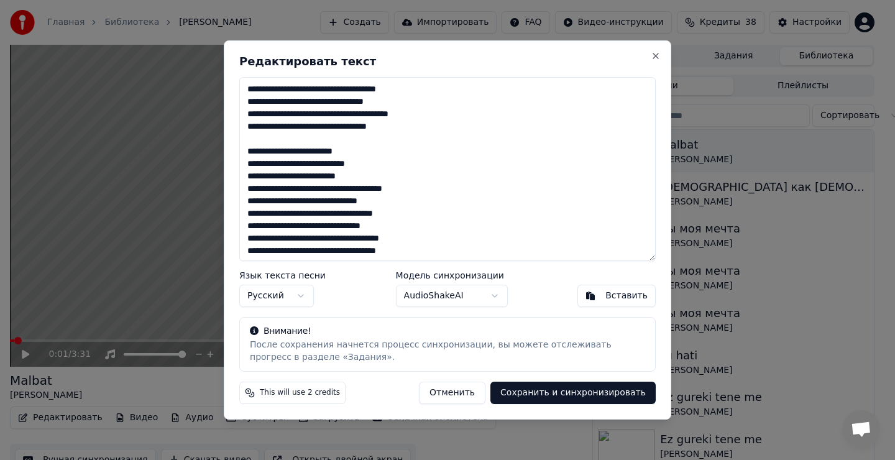
scroll to position [124, 0]
click at [419, 190] on textarea "**********" at bounding box center [447, 169] width 416 height 184
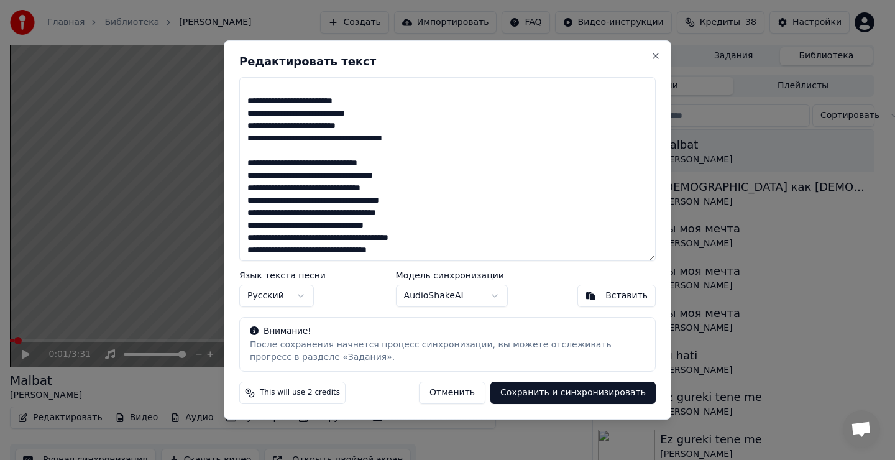
scroll to position [175, 0]
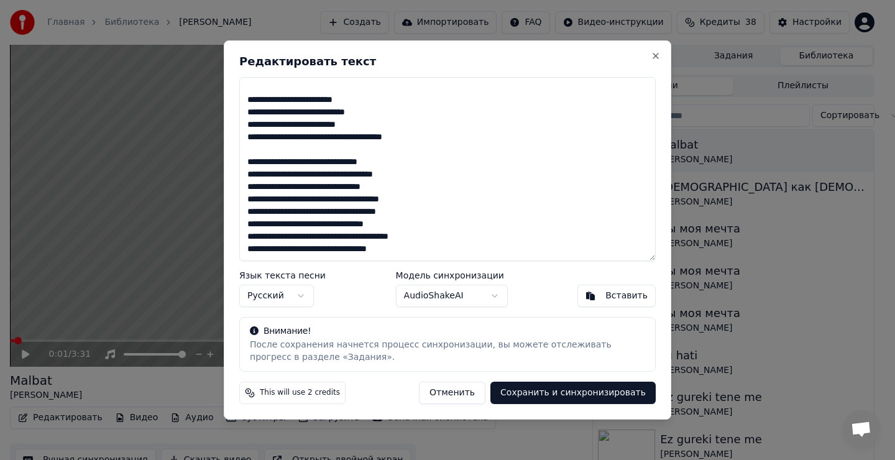
click at [406, 200] on textarea "**********" at bounding box center [447, 169] width 416 height 184
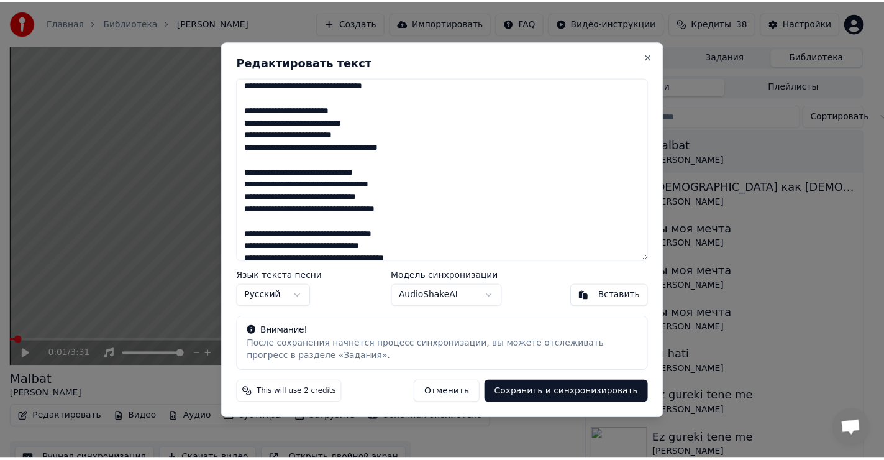
scroll to position [0, 0]
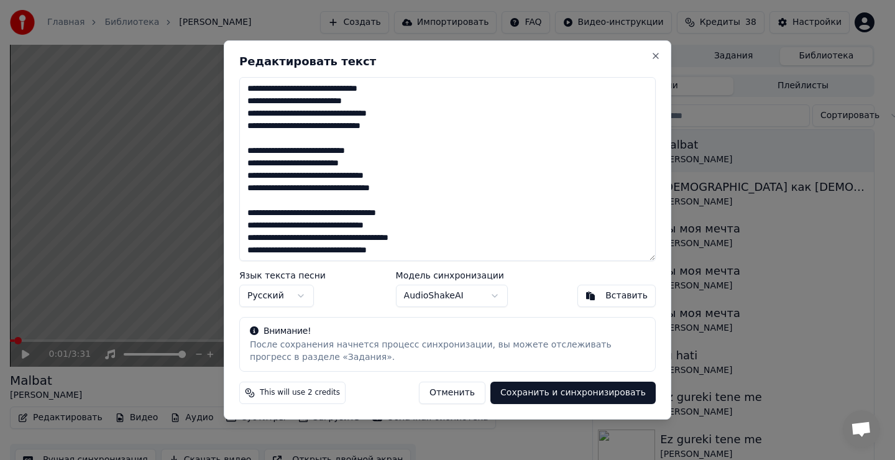
type textarea "**********"
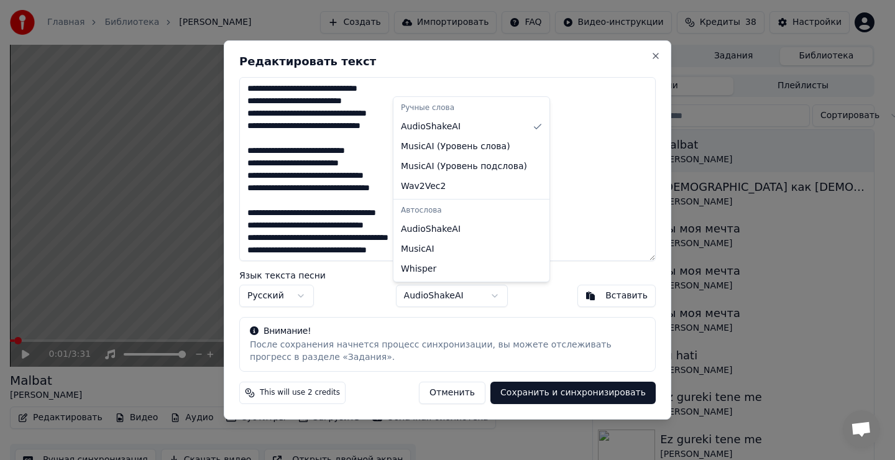
click at [495, 295] on body "Главная Библиотека Malbat • Рустамов Муса Махамедович Создать Импортировать FAQ…" at bounding box center [442, 230] width 884 height 460
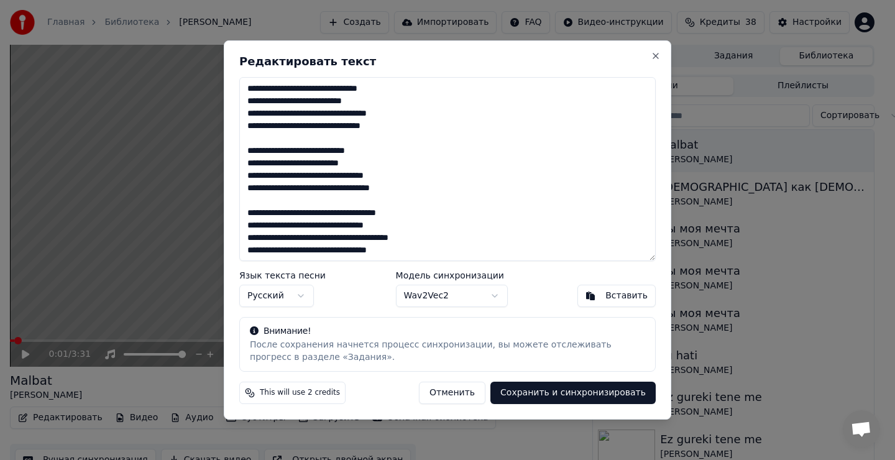
click at [571, 394] on button "Сохранить и синхронизировать" at bounding box center [572, 392] width 165 height 22
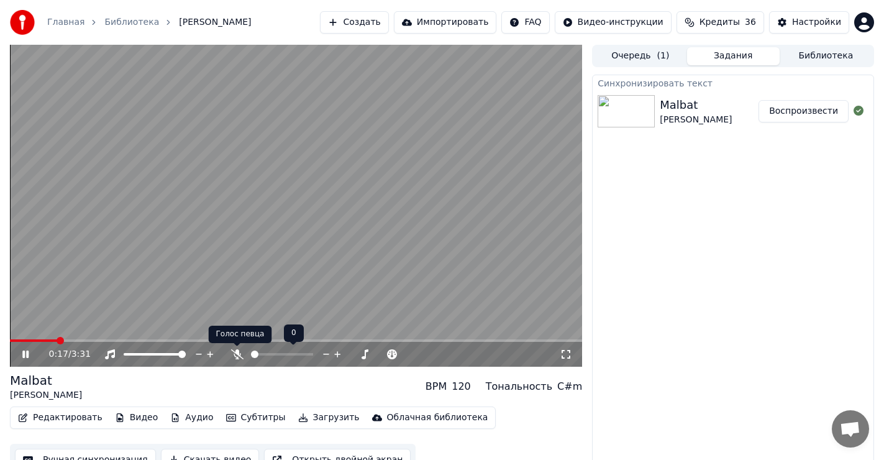
click at [234, 352] on icon at bounding box center [237, 354] width 12 height 10
click at [86, 340] on span at bounding box center [48, 340] width 76 height 2
click at [60, 340] on span at bounding box center [50, 340] width 80 height 2
click at [36, 342] on span at bounding box center [23, 340] width 27 height 2
click at [24, 351] on icon at bounding box center [25, 353] width 6 height 7
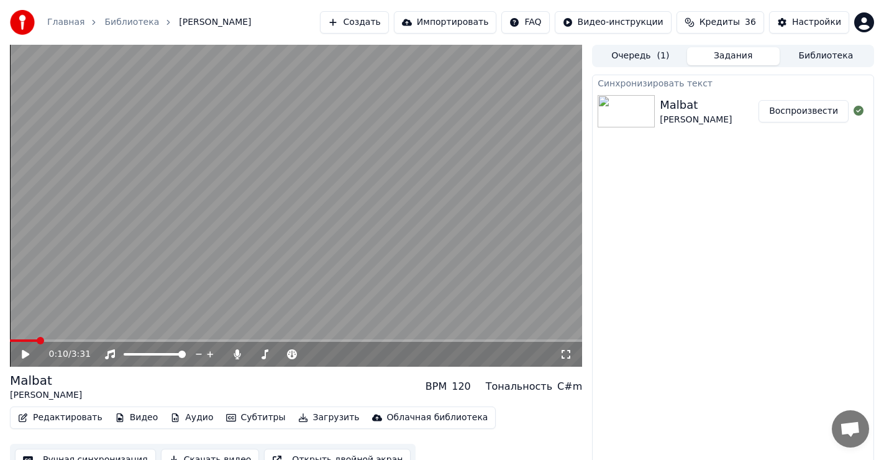
click at [24, 351] on icon at bounding box center [25, 354] width 7 height 9
click at [10, 344] on span at bounding box center [13, 340] width 7 height 7
click at [25, 355] on icon at bounding box center [34, 354] width 29 height 10
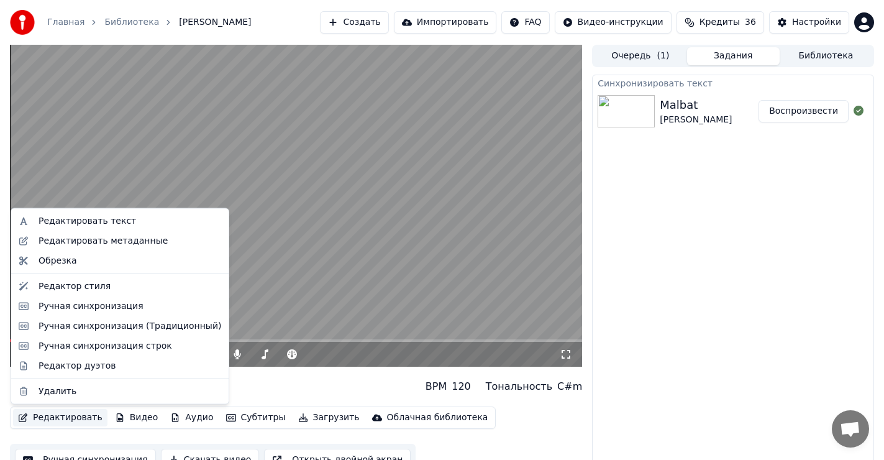
click at [50, 420] on button "Редактировать" at bounding box center [60, 417] width 94 height 17
click at [58, 368] on div "Редактор дуэтов" at bounding box center [77, 365] width 77 height 12
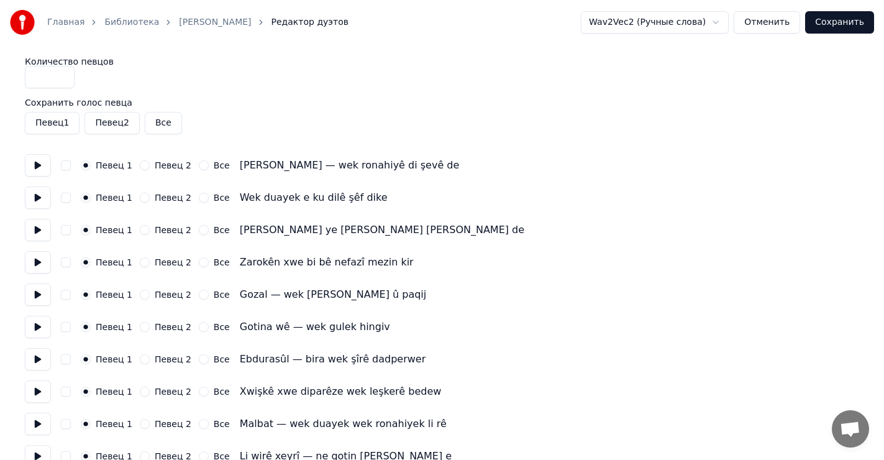
click at [839, 21] on button "Сохранить" at bounding box center [839, 22] width 69 height 22
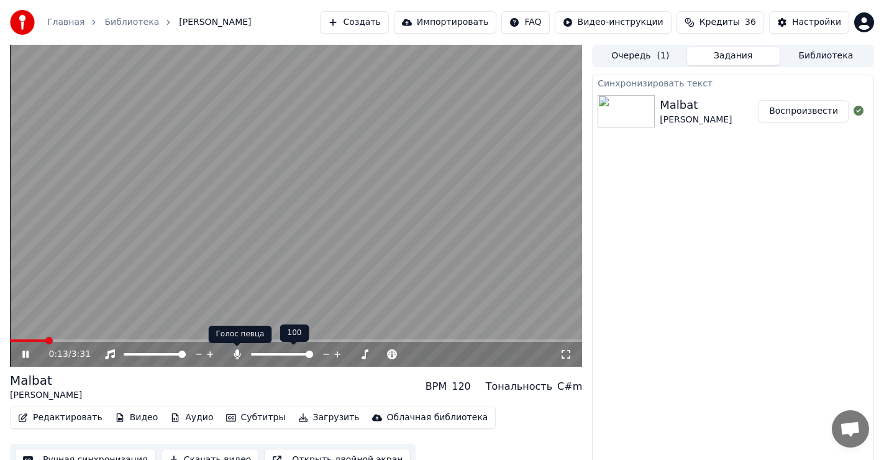
click at [237, 353] on icon at bounding box center [237, 354] width 7 height 10
click at [237, 353] on icon at bounding box center [237, 354] width 12 height 10
click at [239, 353] on icon at bounding box center [237, 354] width 7 height 10
click at [27, 352] on icon at bounding box center [25, 353] width 6 height 7
click at [10, 344] on span at bounding box center [13, 340] width 7 height 7
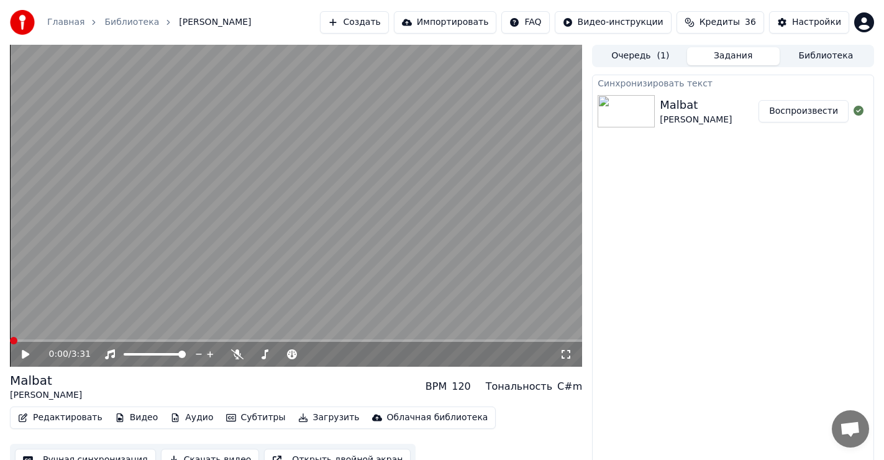
click at [69, 419] on button "Редактировать" at bounding box center [60, 417] width 94 height 17
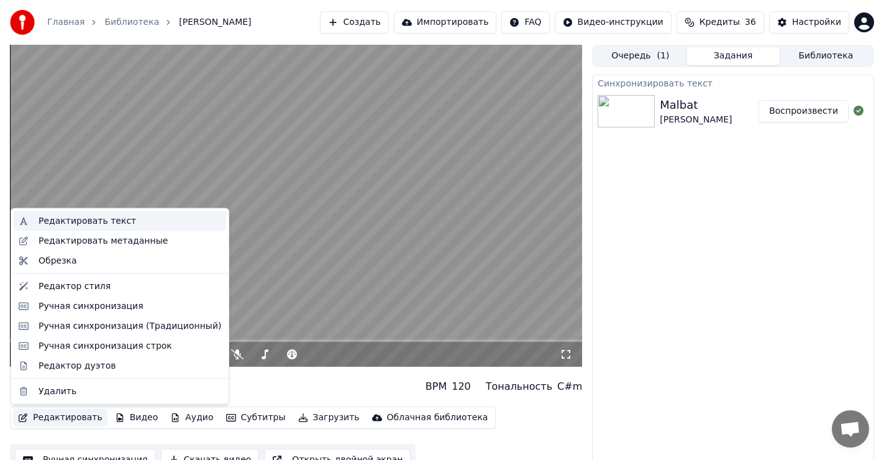
click at [111, 217] on div "Редактировать текст" at bounding box center [88, 221] width 98 height 12
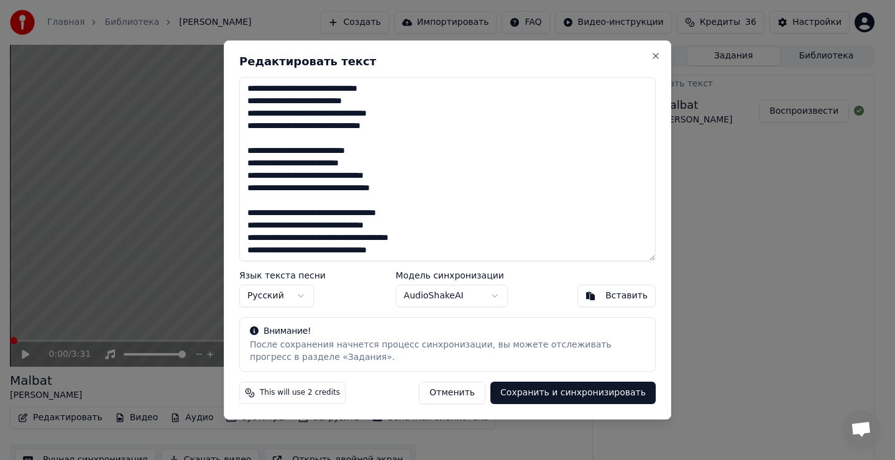
click at [487, 298] on body "Главная Библиотека Malbat • Рустамов Муса Махамедович Создать Импортировать FAQ…" at bounding box center [442, 230] width 884 height 460
click at [495, 295] on body "Главная Библиотека Malbat • Рустамов Муса Махамедович Создать Импортировать FAQ…" at bounding box center [442, 230] width 884 height 460
click at [488, 296] on body "Главная Библиотека Malbat • Рустамов Муса Махамедович Создать Импортировать FAQ…" at bounding box center [442, 230] width 884 height 460
click at [568, 395] on body "Главная Библиотека Malbat • Рустамов Муса Махамедович Создать Импортировать FAQ…" at bounding box center [442, 230] width 884 height 460
click at [587, 396] on button "Сохранить и синхронизировать" at bounding box center [572, 392] width 165 height 22
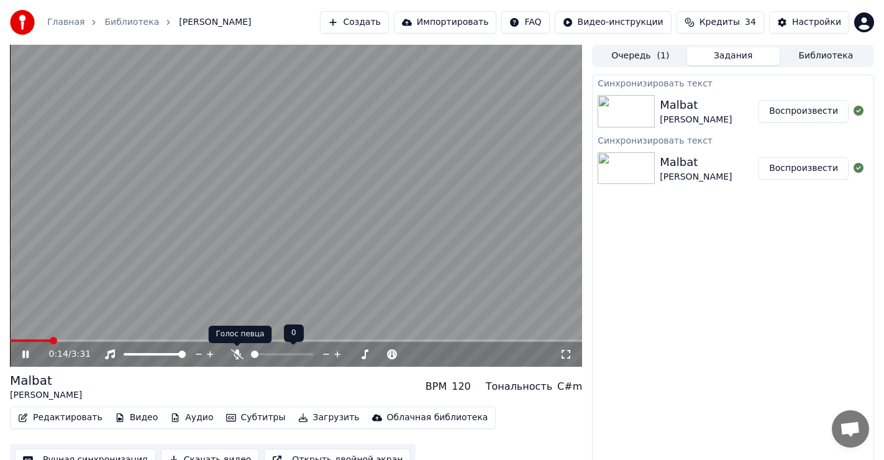
click at [234, 352] on icon at bounding box center [237, 354] width 12 height 10
click at [25, 355] on icon at bounding box center [34, 354] width 29 height 10
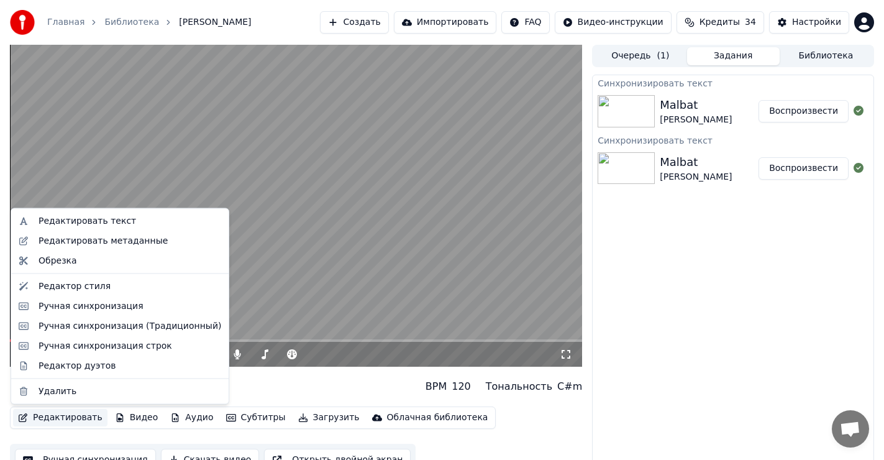
click at [58, 417] on button "Редактировать" at bounding box center [60, 417] width 94 height 17
click at [116, 223] on div "Редактировать текст" at bounding box center [88, 221] width 98 height 12
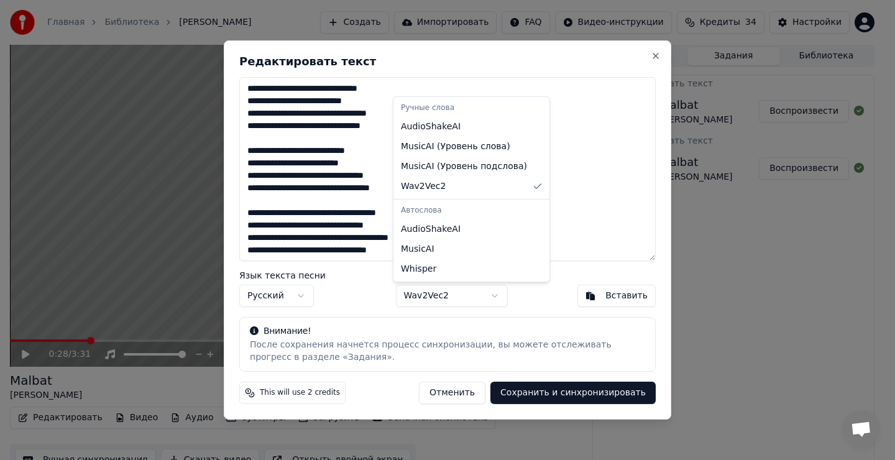
click at [487, 298] on body "Главная Библиотека Malbat • Рустамов Муса Махамедович Создать Импортировать FAQ…" at bounding box center [442, 230] width 884 height 460
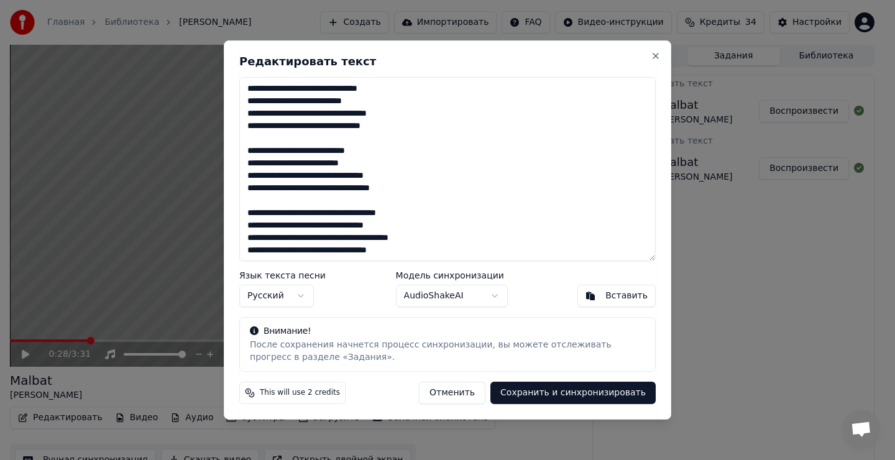
click at [593, 393] on button "Сохранить и синхронизировать" at bounding box center [572, 392] width 165 height 22
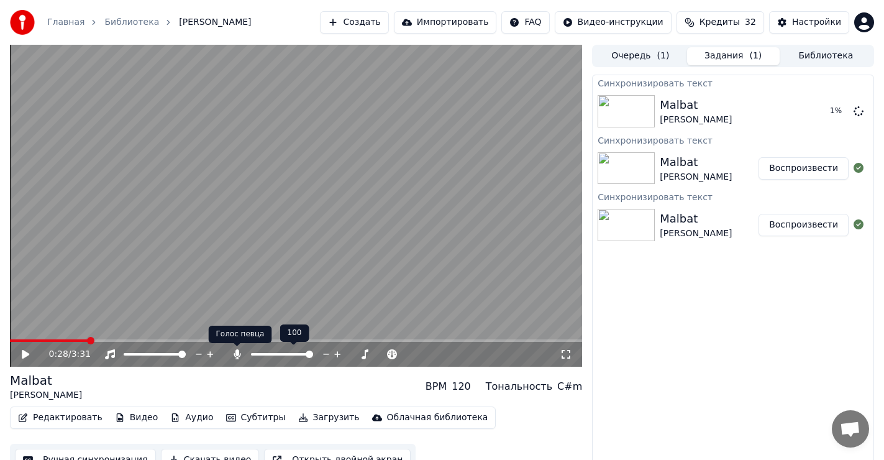
click at [238, 350] on icon at bounding box center [237, 354] width 7 height 10
click at [10, 344] on span at bounding box center [13, 340] width 7 height 7
click at [235, 352] on icon at bounding box center [237, 354] width 12 height 10
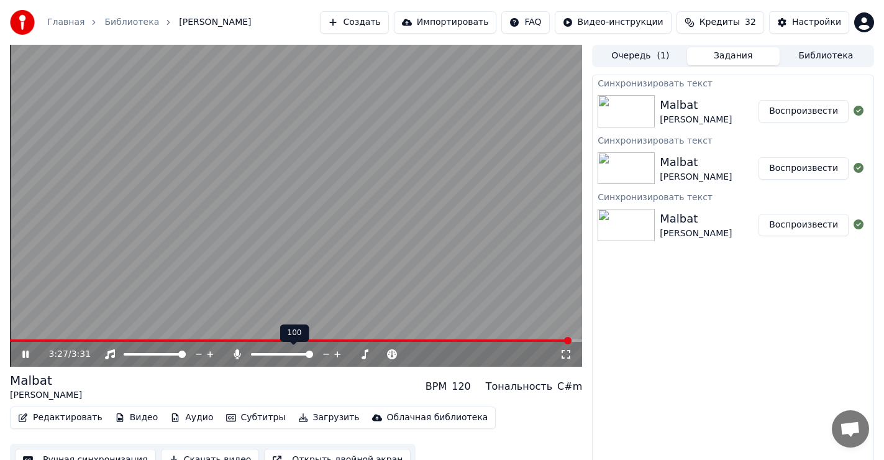
click at [237, 353] on icon at bounding box center [237, 354] width 7 height 10
click at [27, 353] on icon at bounding box center [25, 354] width 7 height 9
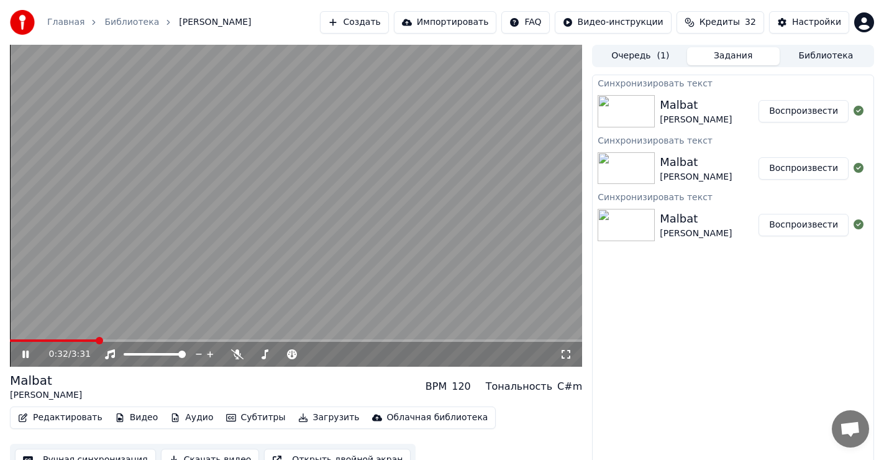
click at [96, 339] on span at bounding box center [296, 340] width 572 height 2
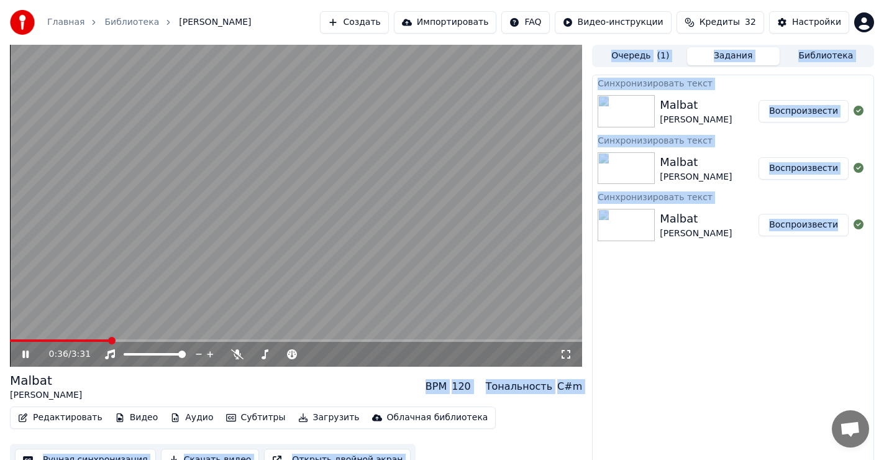
drag, startPoint x: 103, startPoint y: 339, endPoint x: 24, endPoint y: 341, distance: 79.6
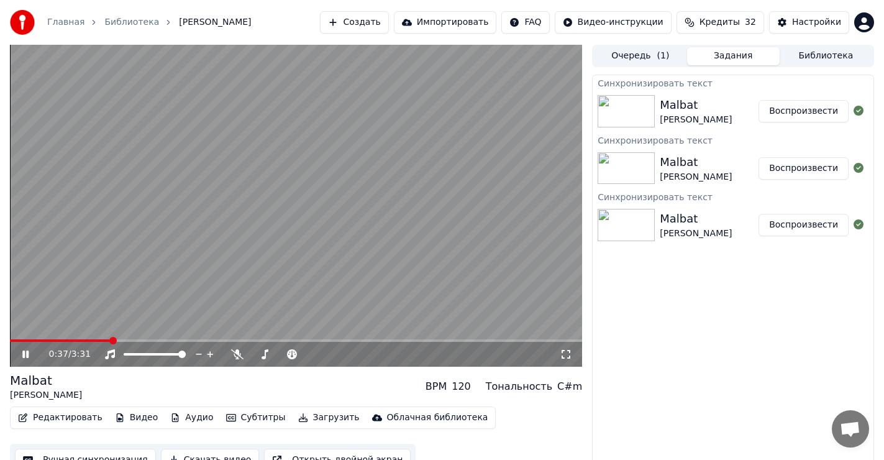
click at [26, 354] on icon at bounding box center [25, 353] width 6 height 7
click at [10, 343] on span at bounding box center [13, 340] width 7 height 7
click at [22, 353] on icon at bounding box center [34, 354] width 29 height 10
click at [27, 353] on icon at bounding box center [25, 353] width 6 height 7
click at [10, 340] on span at bounding box center [13, 340] width 7 height 7
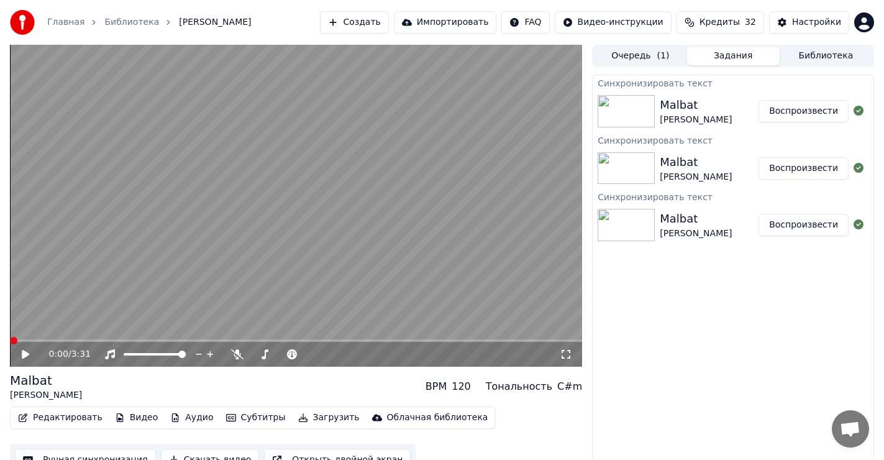
click at [306, 421] on button "Загрузить" at bounding box center [328, 417] width 71 height 17
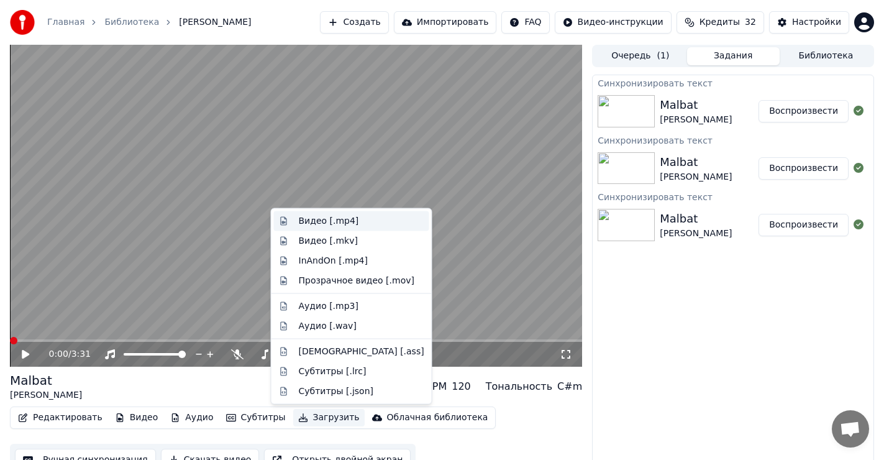
click at [315, 219] on div "Видео [.mp4]" at bounding box center [329, 221] width 60 height 12
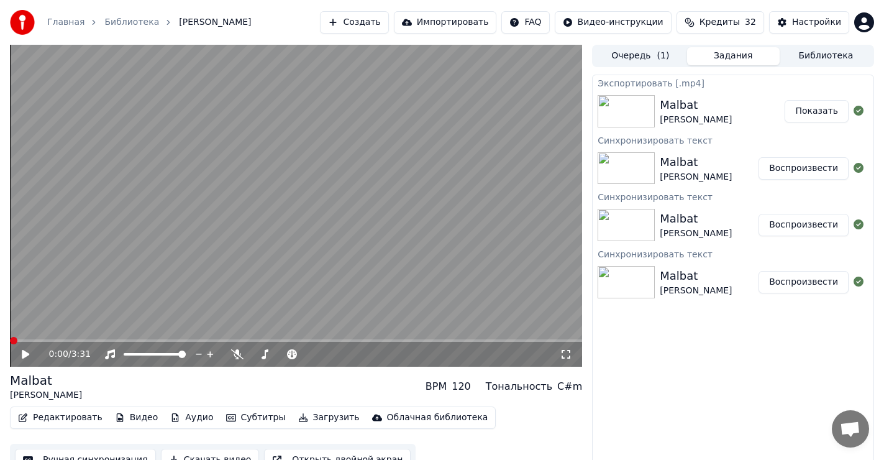
click at [823, 112] on button "Показать" at bounding box center [817, 111] width 64 height 22
click at [820, 111] on button "Показать" at bounding box center [817, 111] width 64 height 22
